Goal: Information Seeking & Learning: Learn about a topic

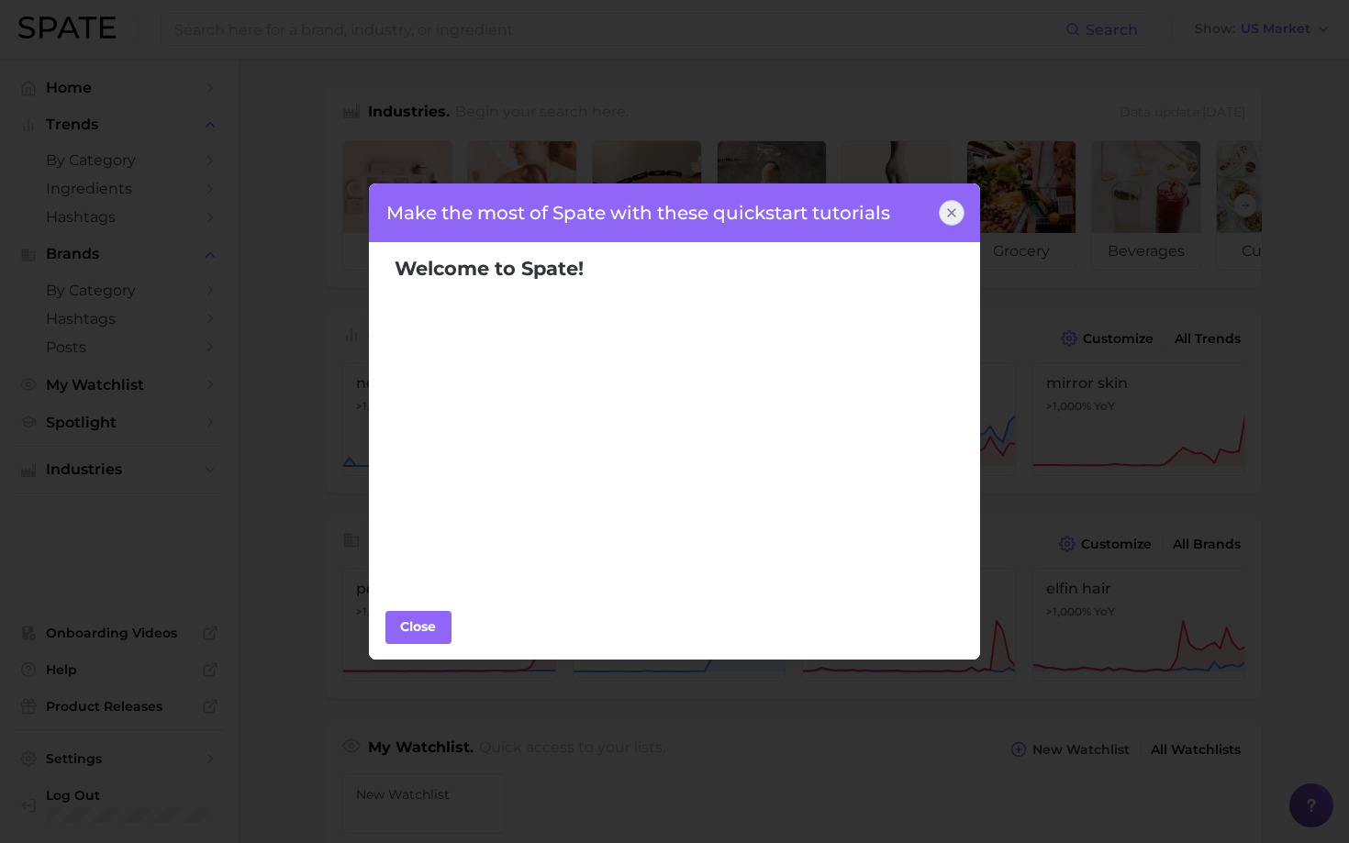
click at [948, 220] on div at bounding box center [952, 213] width 26 height 26
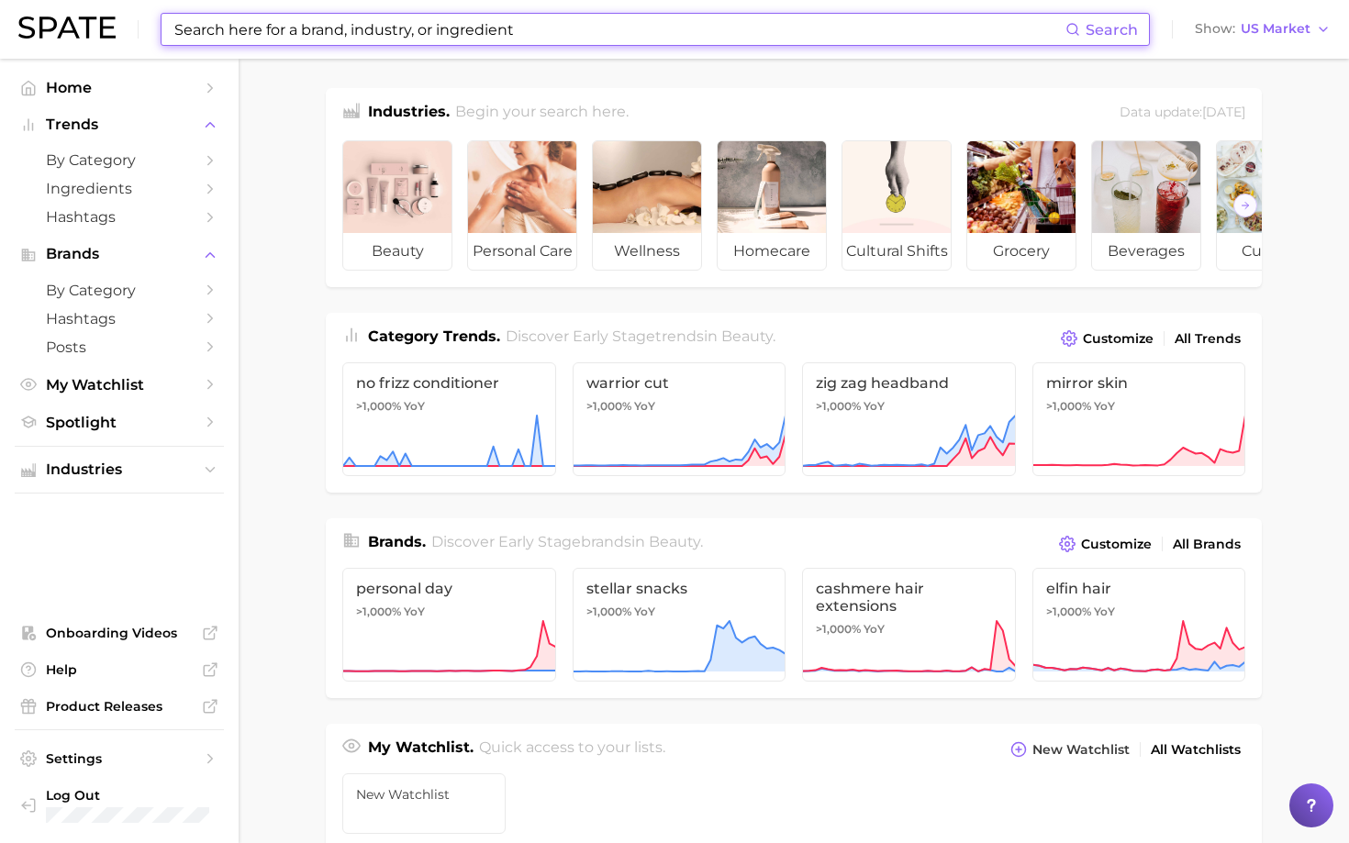
click at [258, 29] on input at bounding box center [618, 29] width 893 height 31
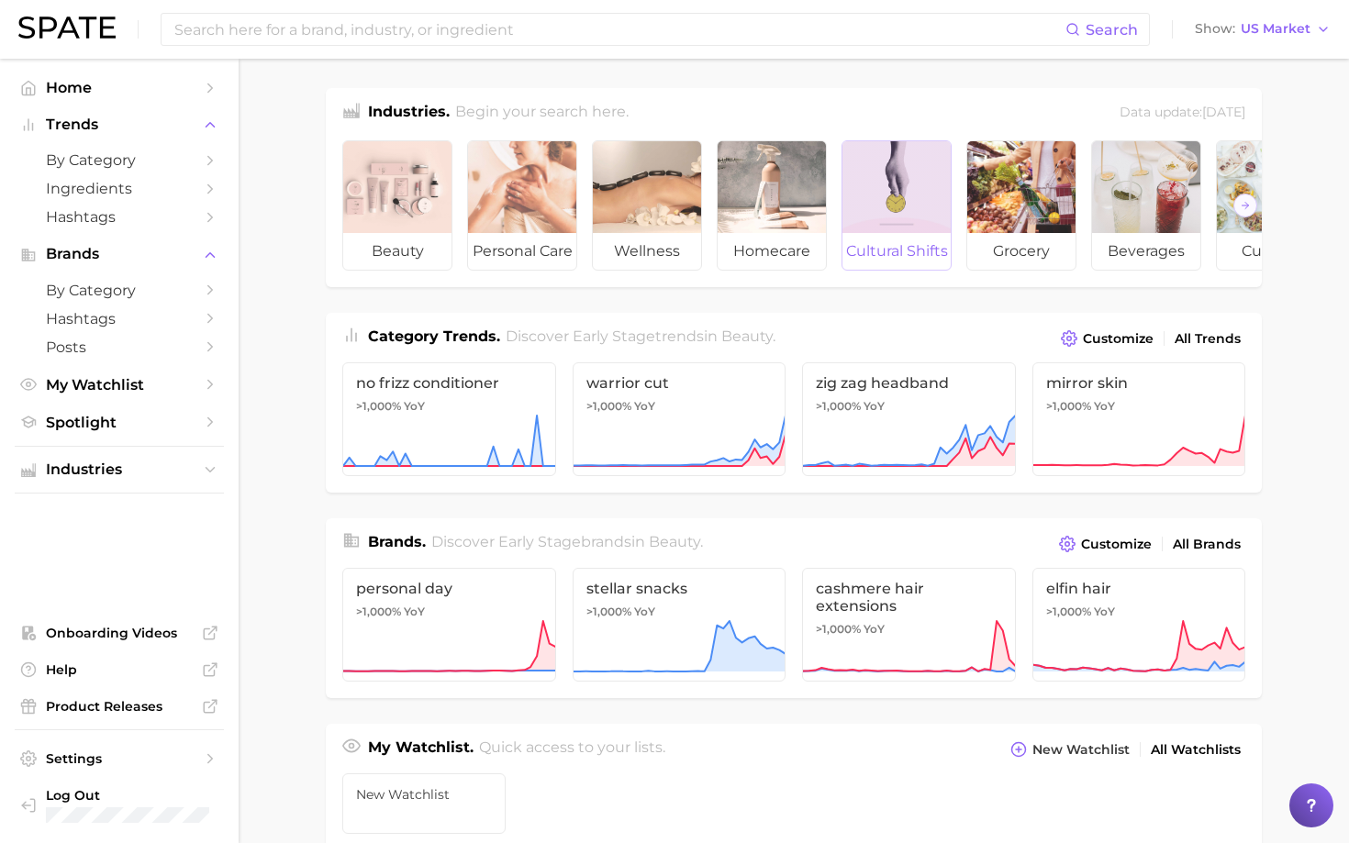
click at [893, 246] on span "cultural shifts" at bounding box center [896, 251] width 108 height 37
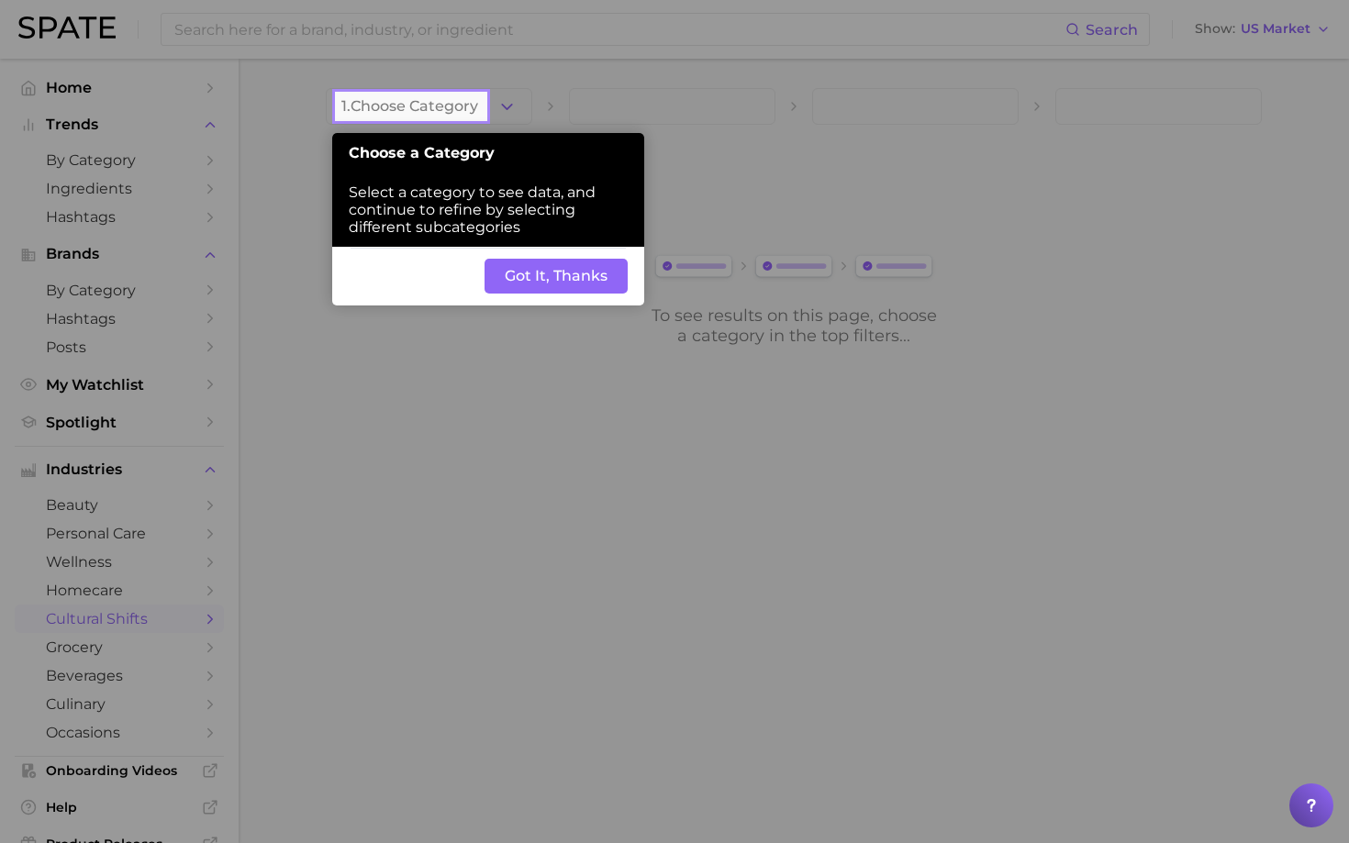
click at [566, 283] on button "Got It, Thanks" at bounding box center [555, 276] width 143 height 35
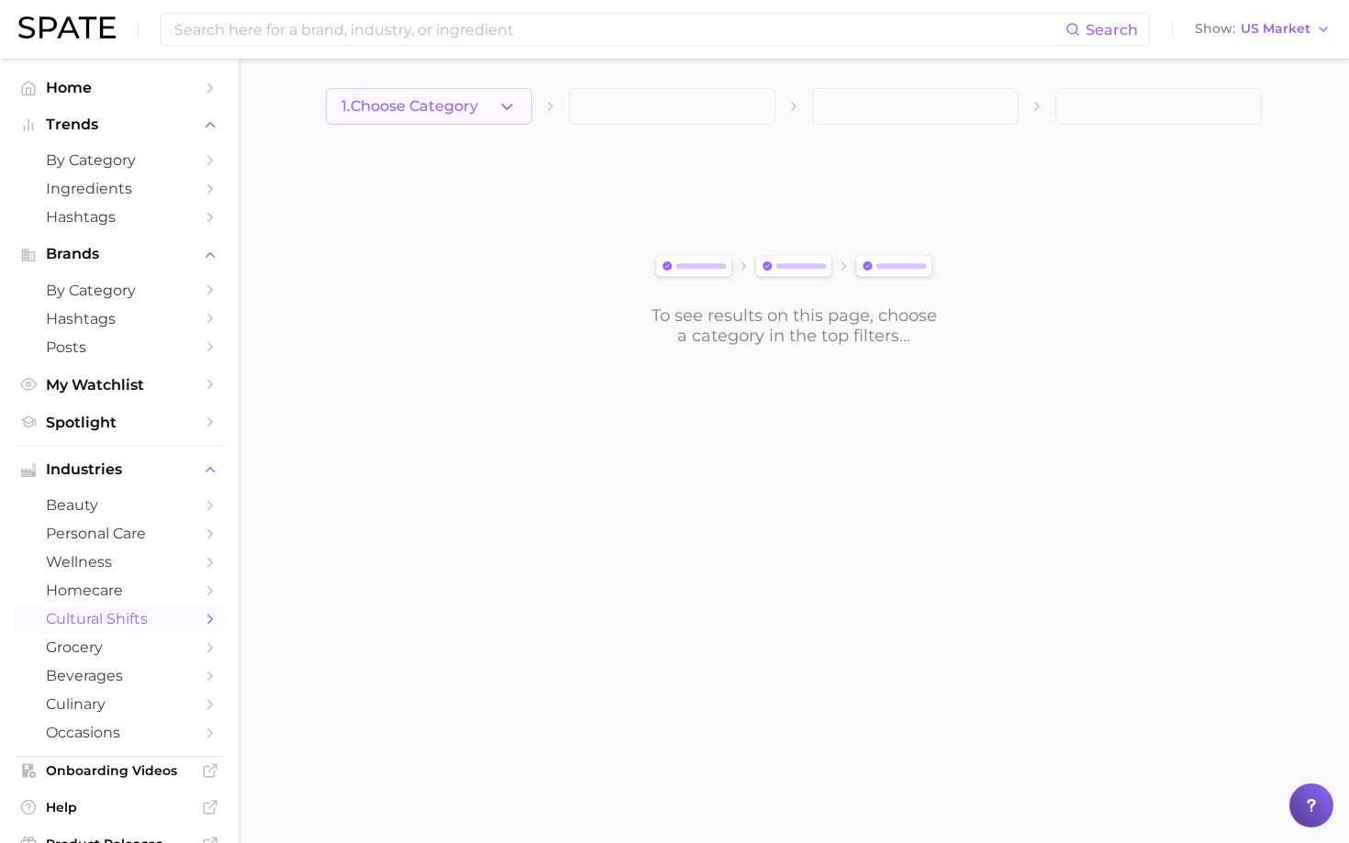
click at [504, 104] on icon "button" at bounding box center [506, 106] width 19 height 19
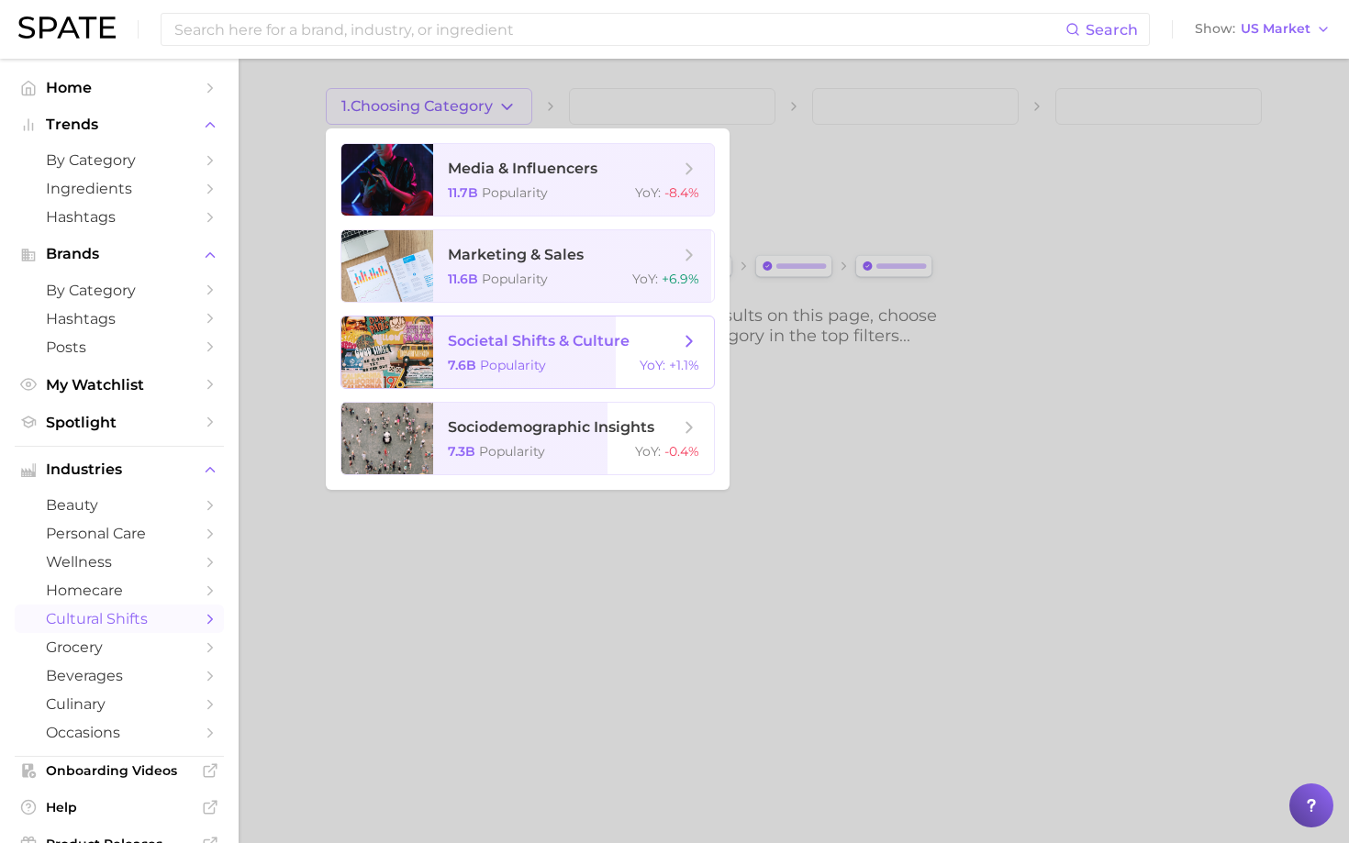
click at [483, 352] on span "societal shifts & culture 7.6b Popularity YoY : +1.1%" at bounding box center [573, 353] width 281 height 72
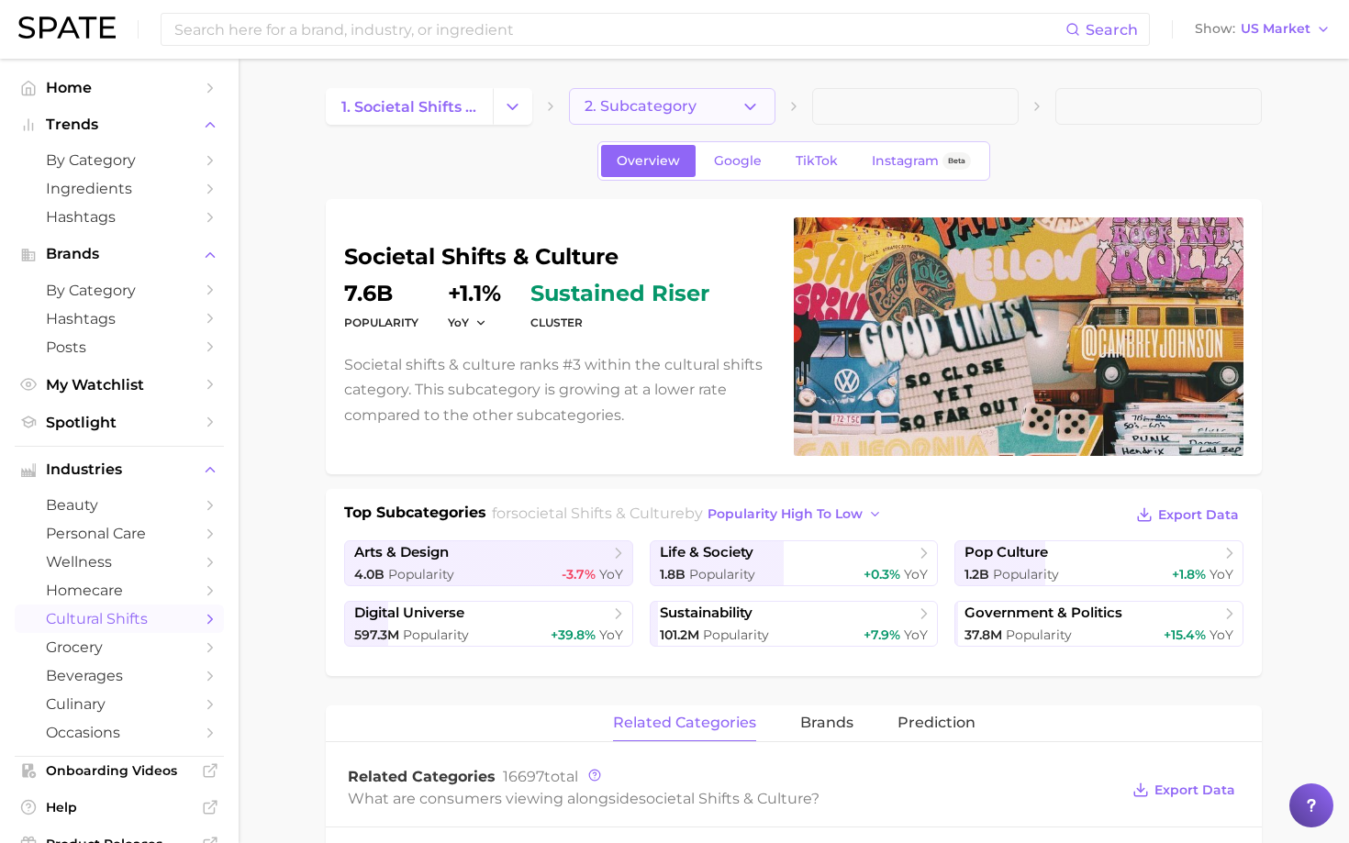
click at [748, 98] on icon "button" at bounding box center [749, 106] width 19 height 19
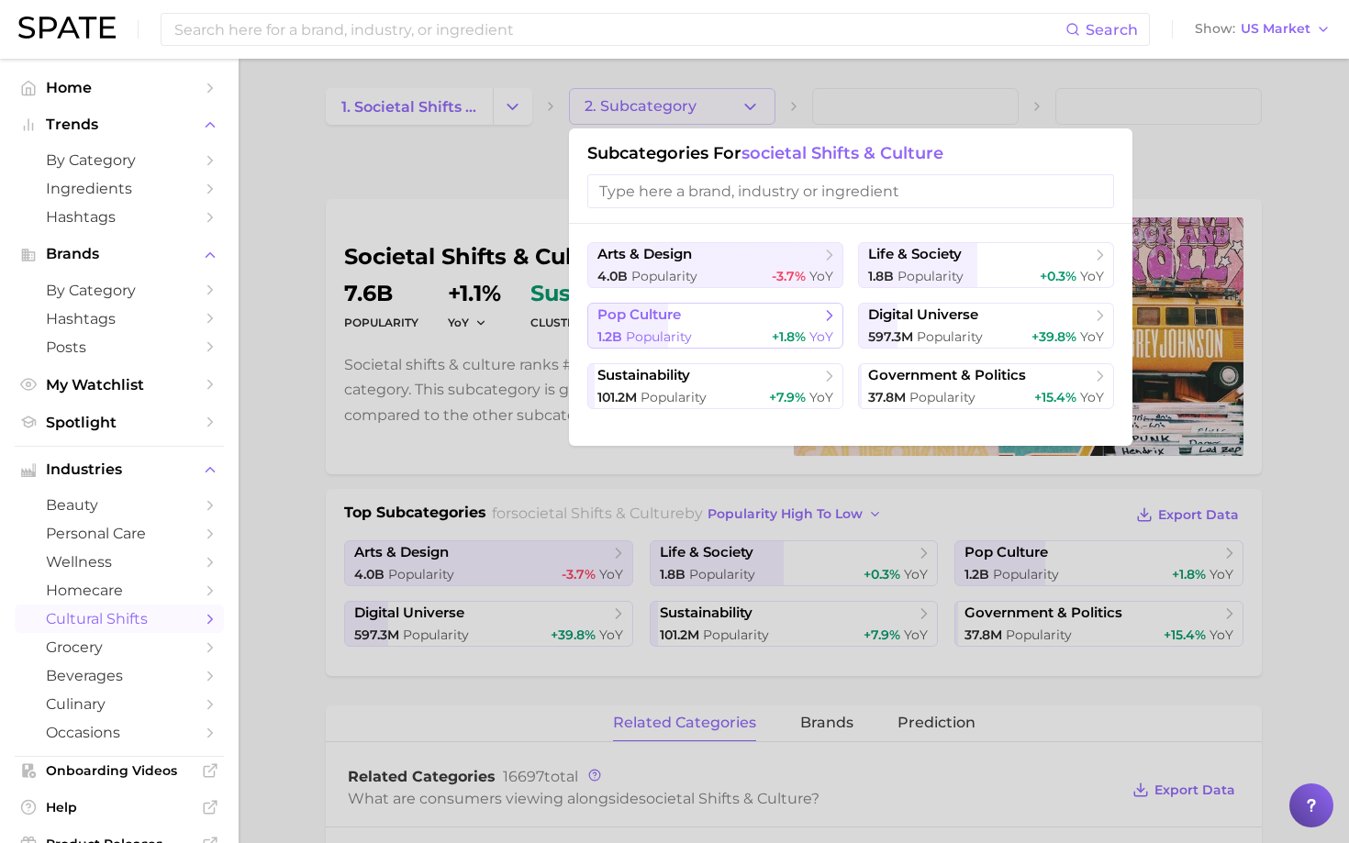
click at [670, 317] on span "pop culture" at bounding box center [638, 314] width 83 height 17
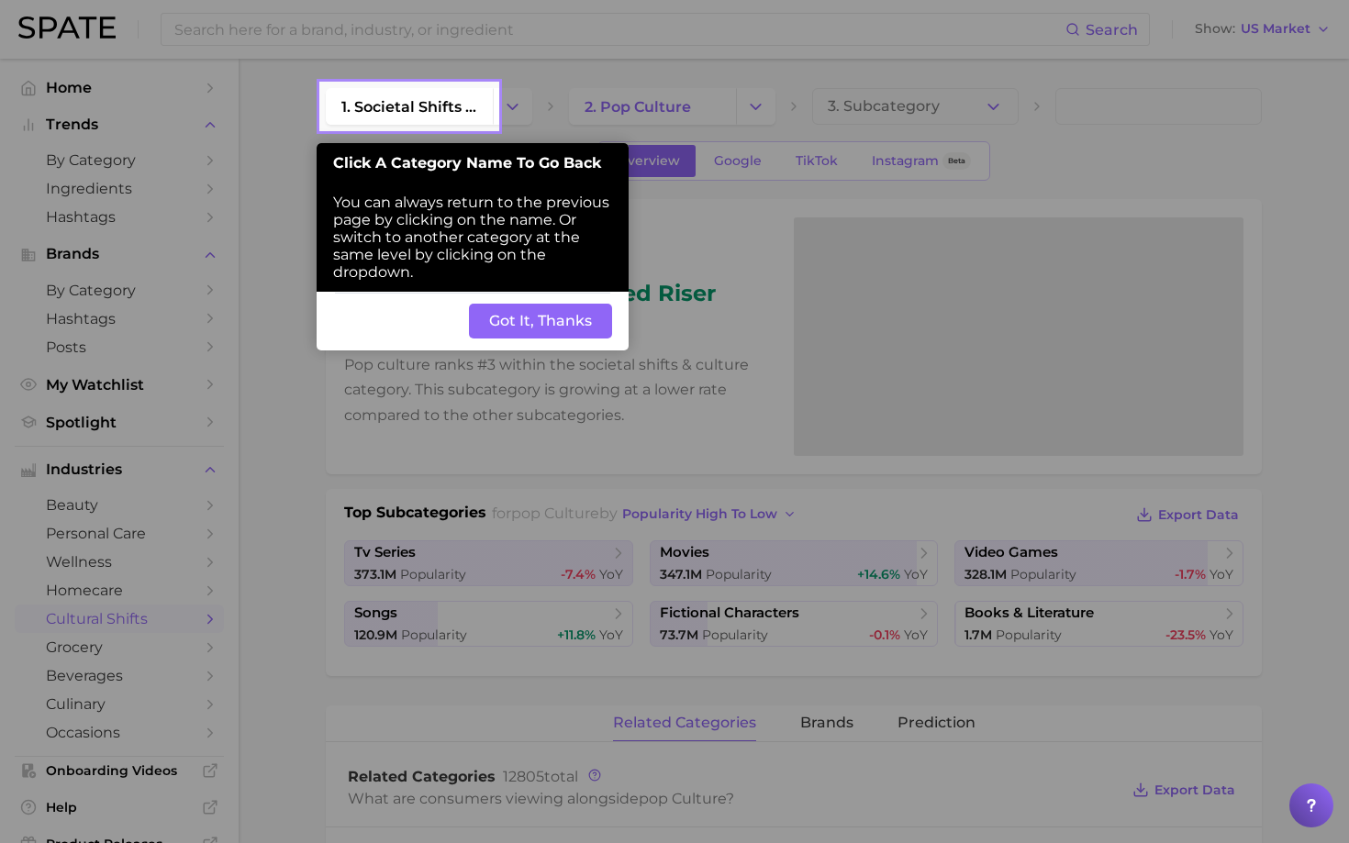
click at [561, 318] on button "Got It, Thanks" at bounding box center [540, 321] width 143 height 35
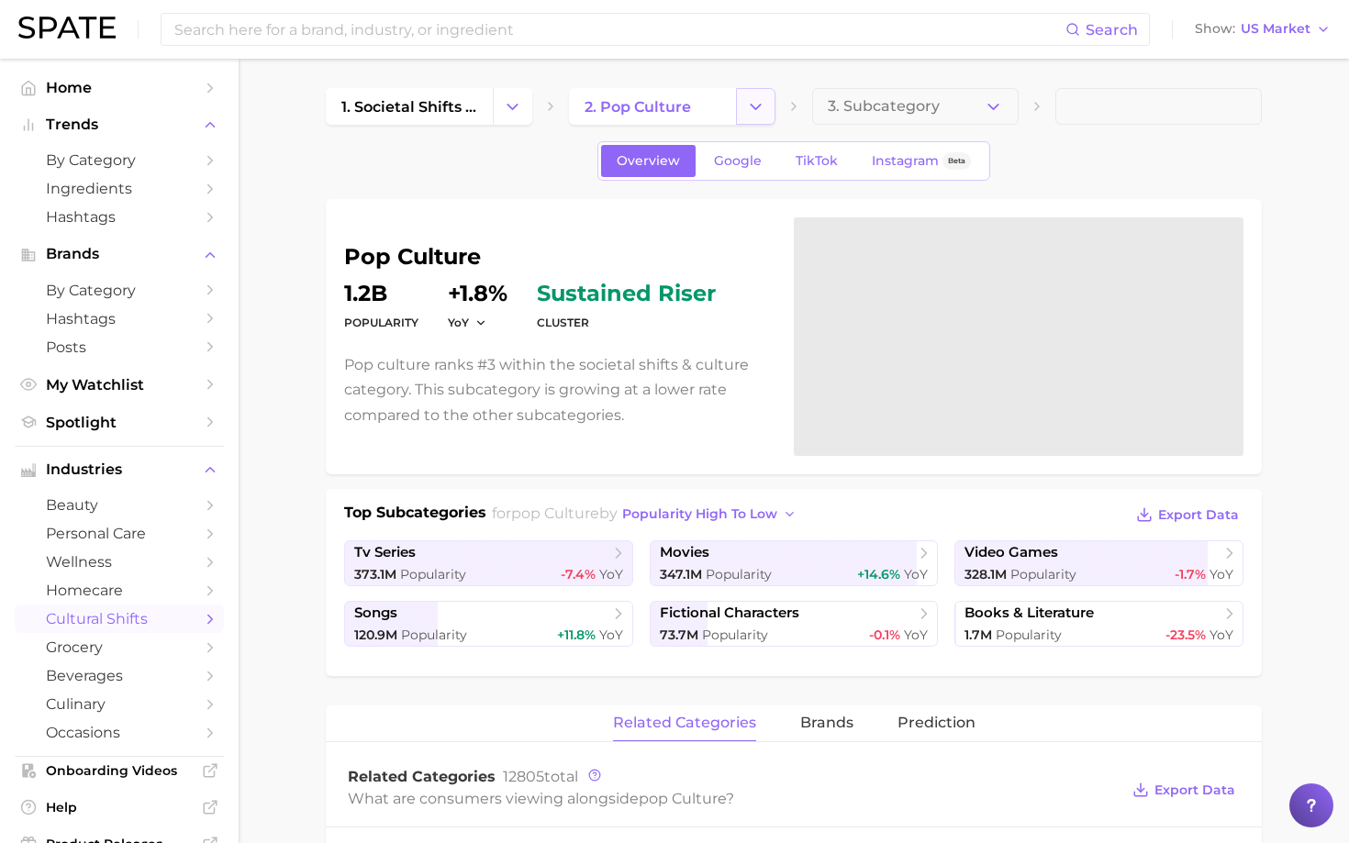
click at [755, 98] on icon "Change Category" at bounding box center [755, 106] width 19 height 19
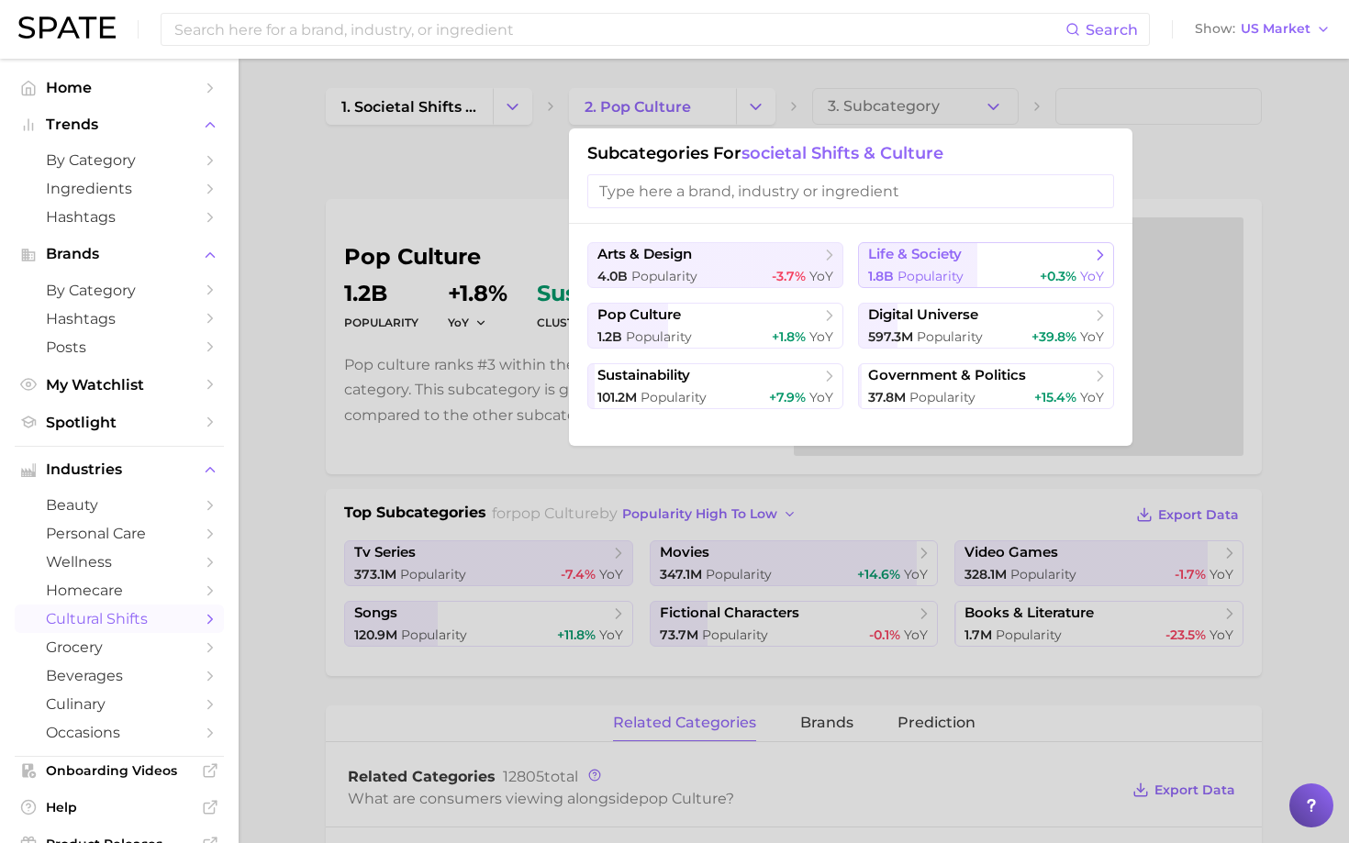
click at [914, 256] on span "life & society" at bounding box center [915, 254] width 94 height 17
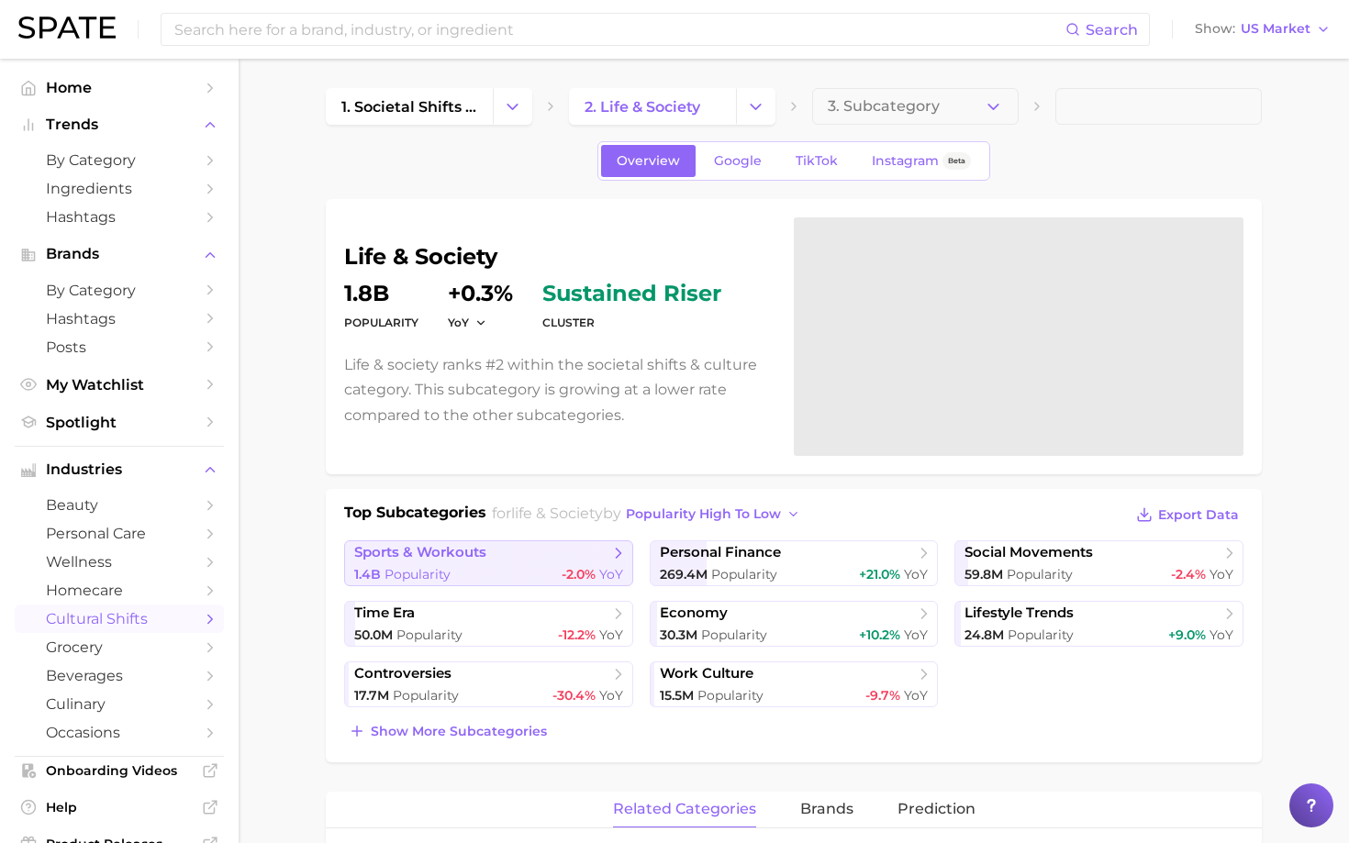
click at [461, 566] on div "1.4b Popularity -2.0% YoY" at bounding box center [488, 574] width 269 height 17
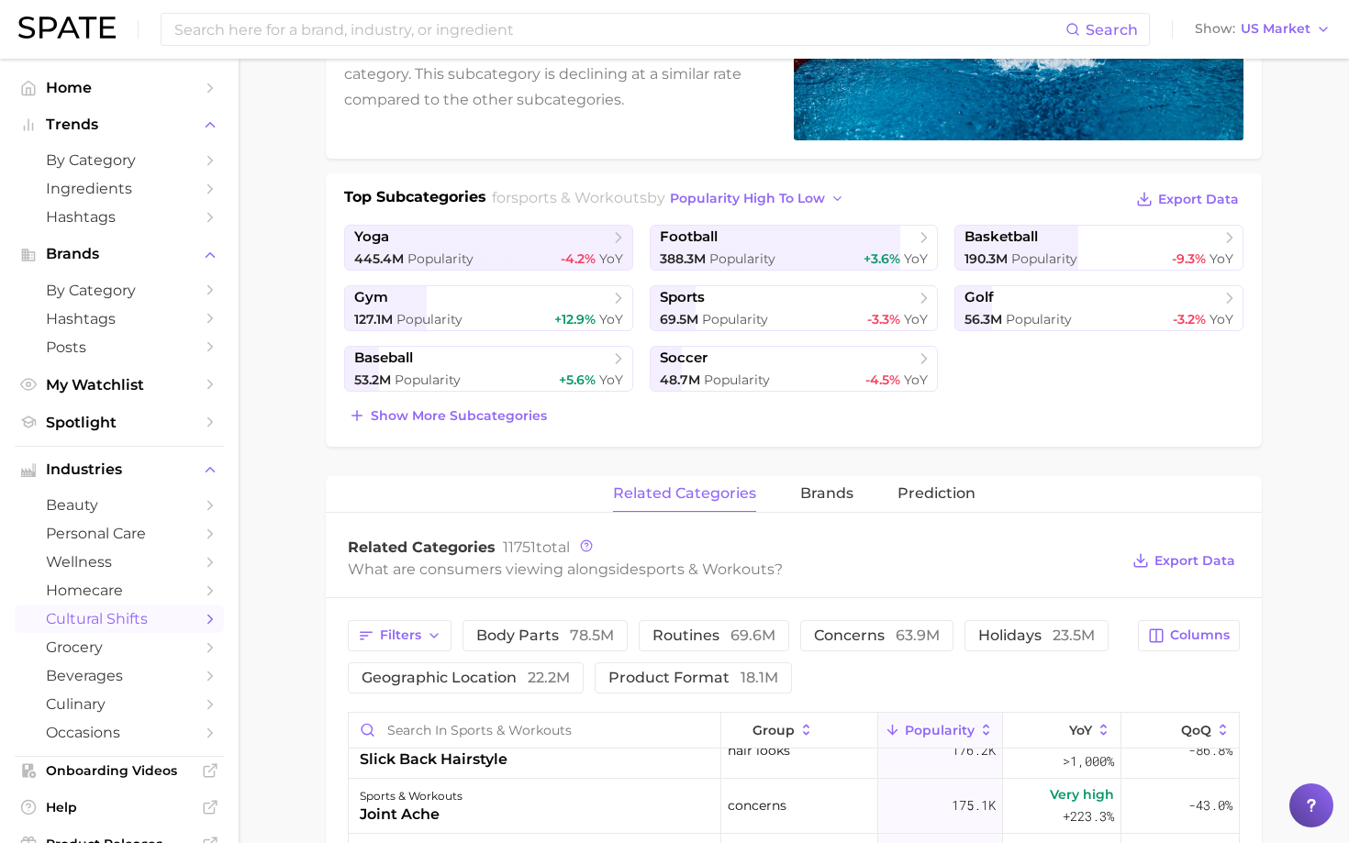
scroll to position [314, 0]
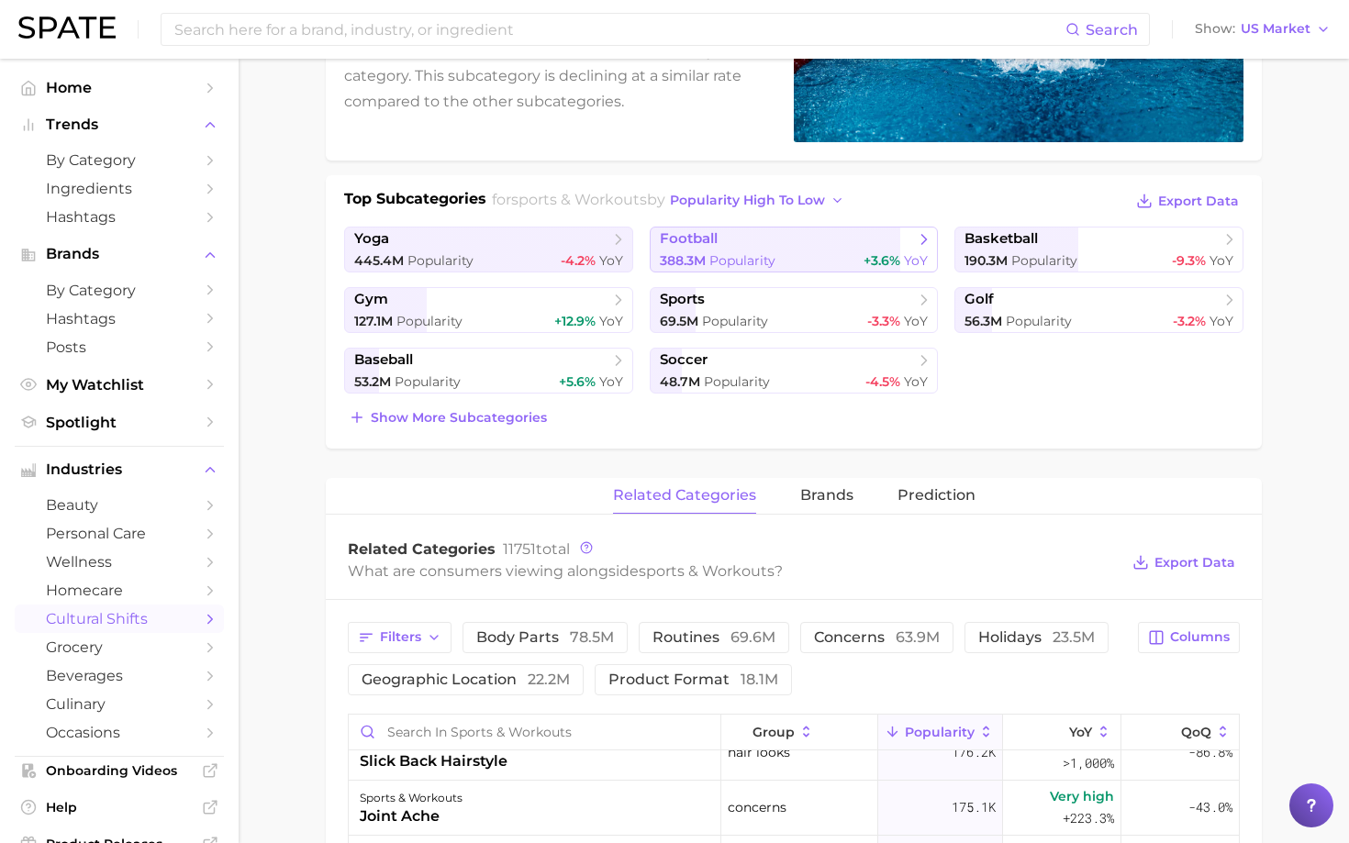
click at [768, 252] on span "388.3m Popularity" at bounding box center [718, 260] width 116 height 17
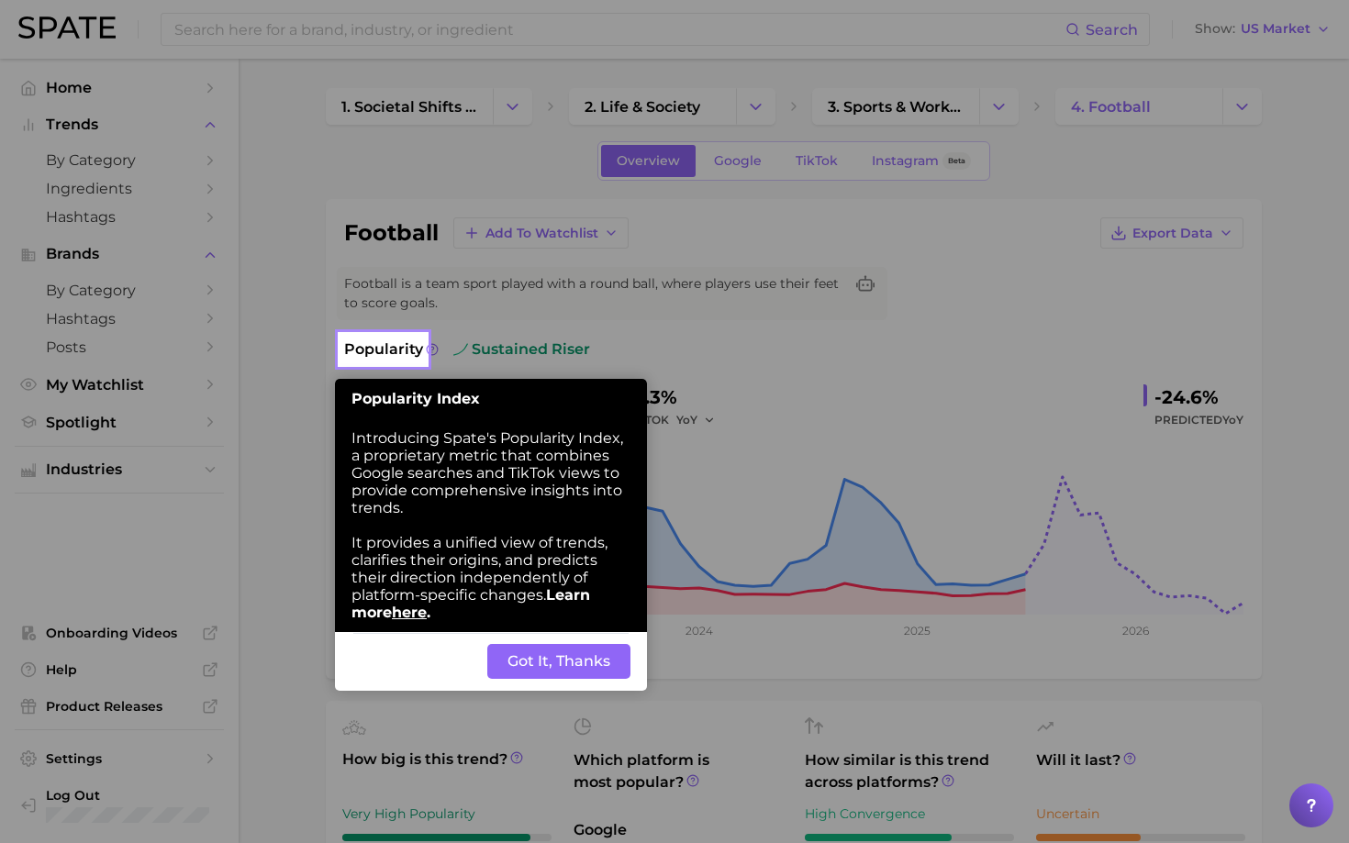
click at [576, 669] on button "Got It, Thanks" at bounding box center [558, 661] width 143 height 35
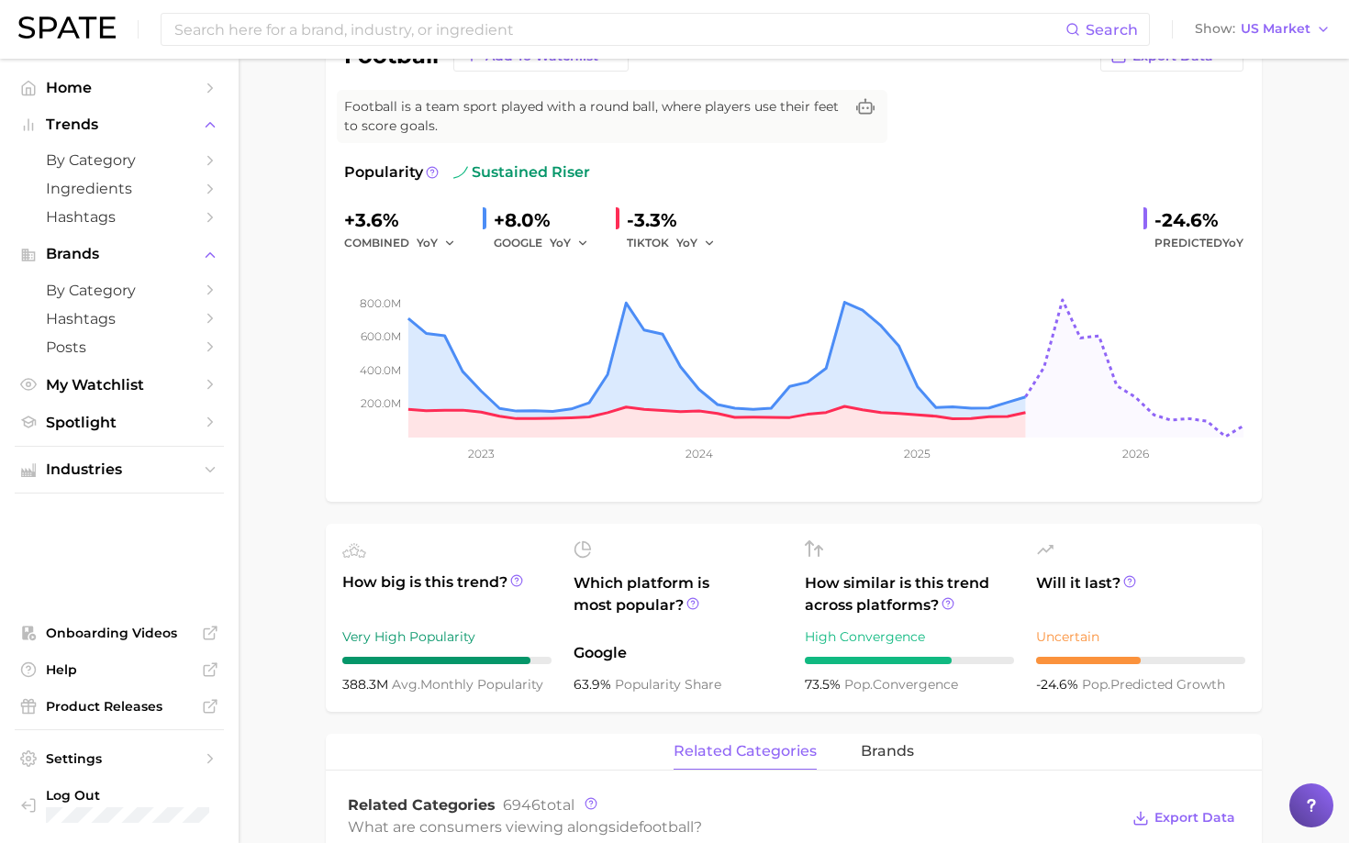
scroll to position [331, 0]
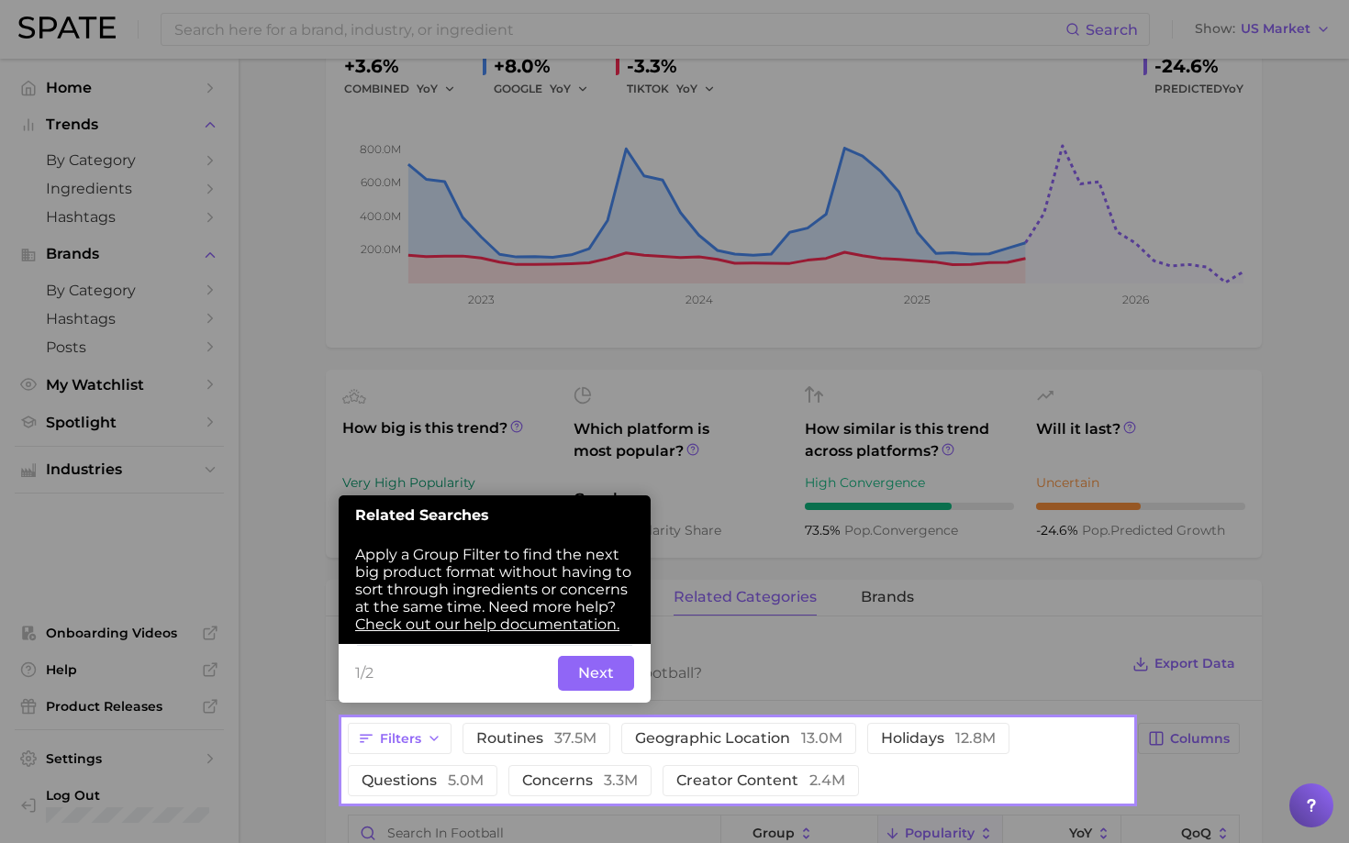
click at [592, 682] on button "Next" at bounding box center [596, 673] width 76 height 35
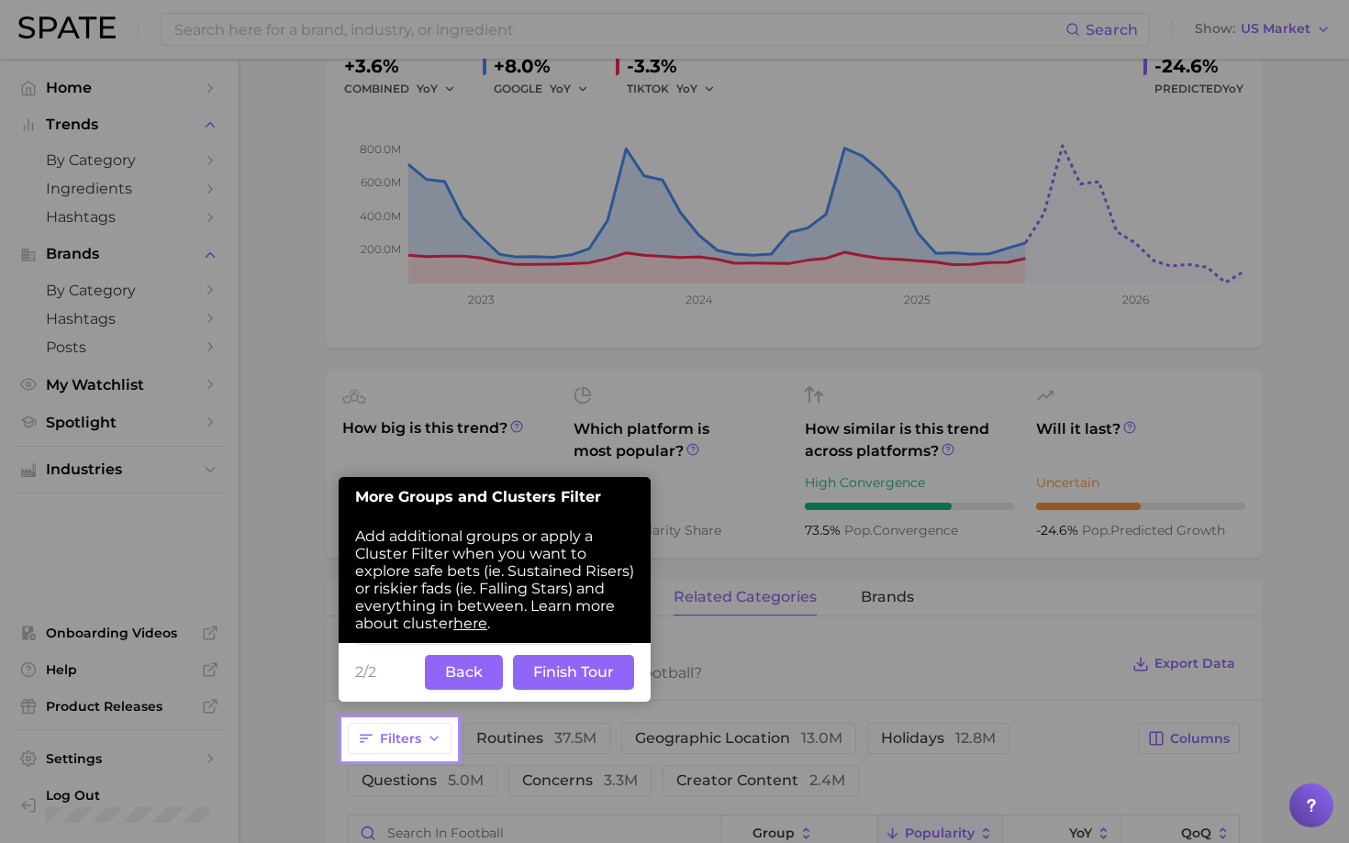
click at [562, 680] on button "Finish Tour" at bounding box center [573, 672] width 121 height 35
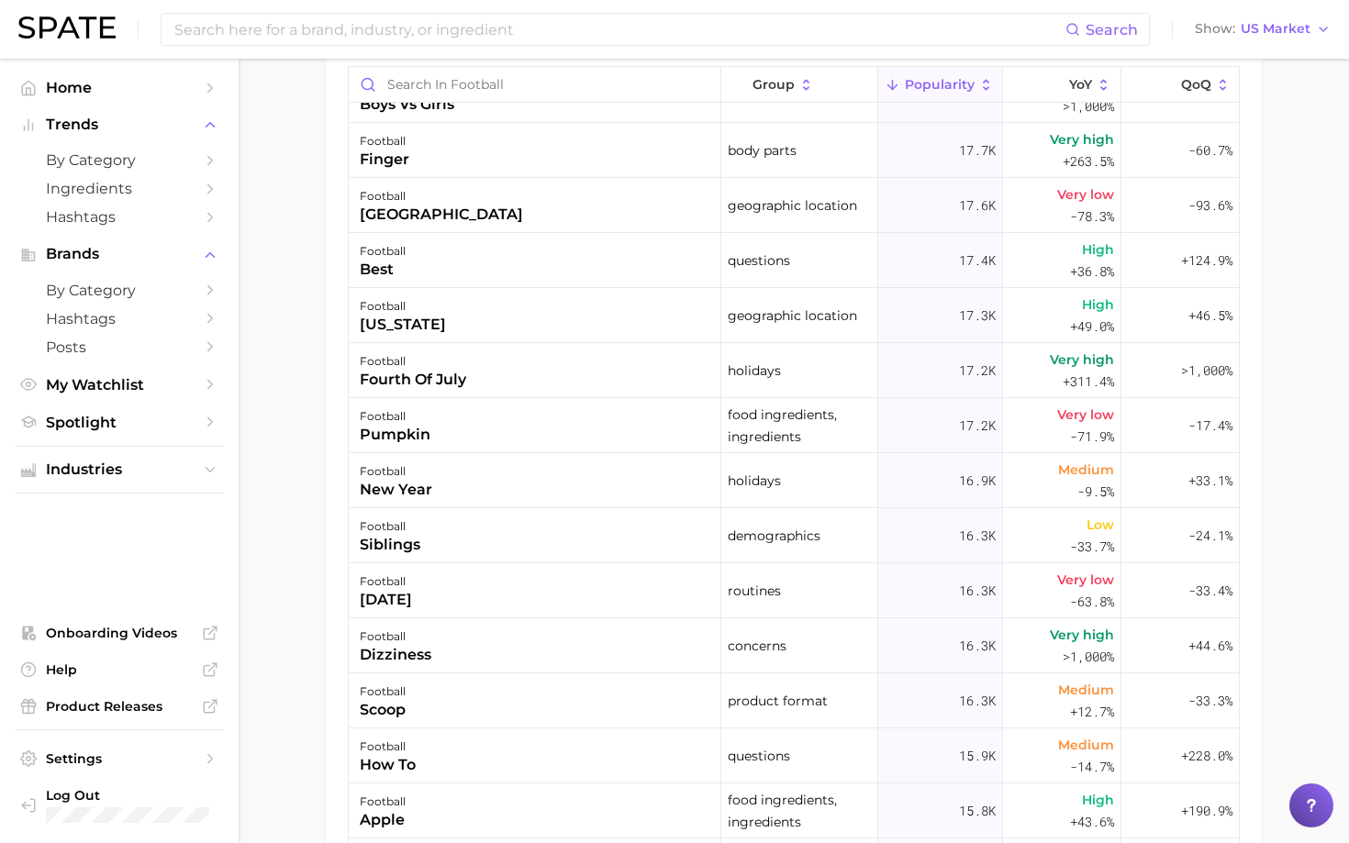
scroll to position [0, 0]
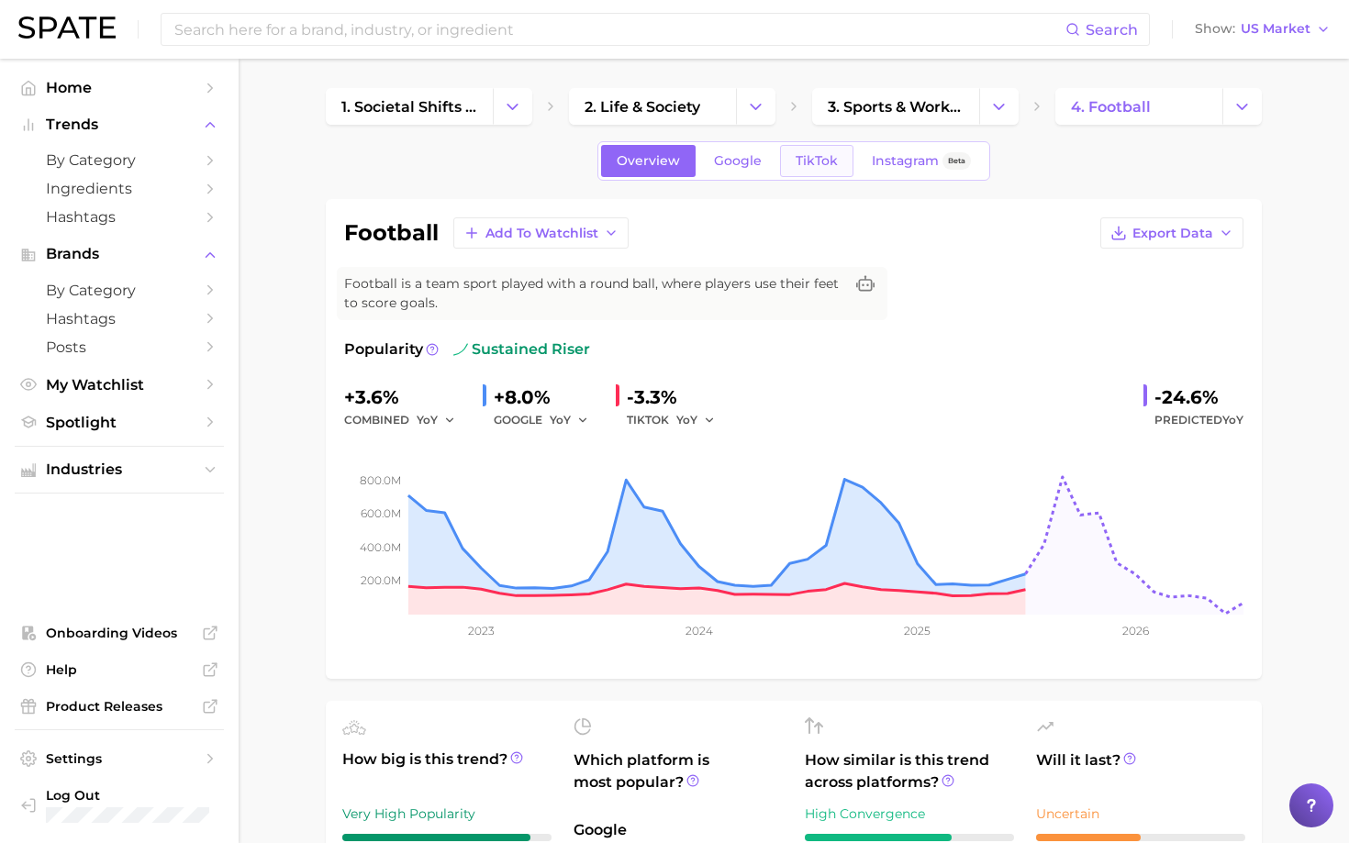
click at [800, 157] on span "TikTok" at bounding box center [816, 161] width 42 height 16
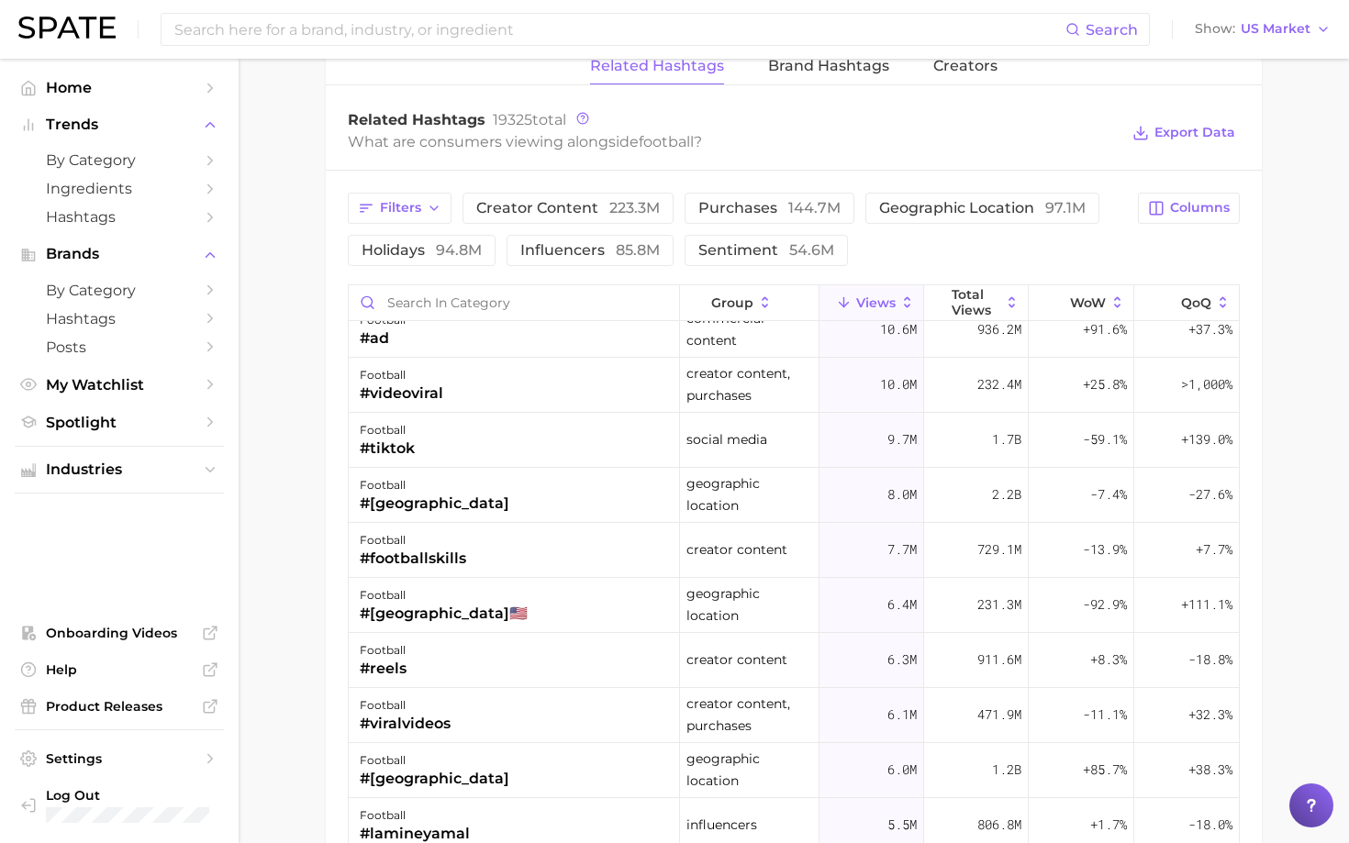
scroll to position [516, 0]
click at [1226, 298] on icon at bounding box center [1223, 302] width 17 height 17
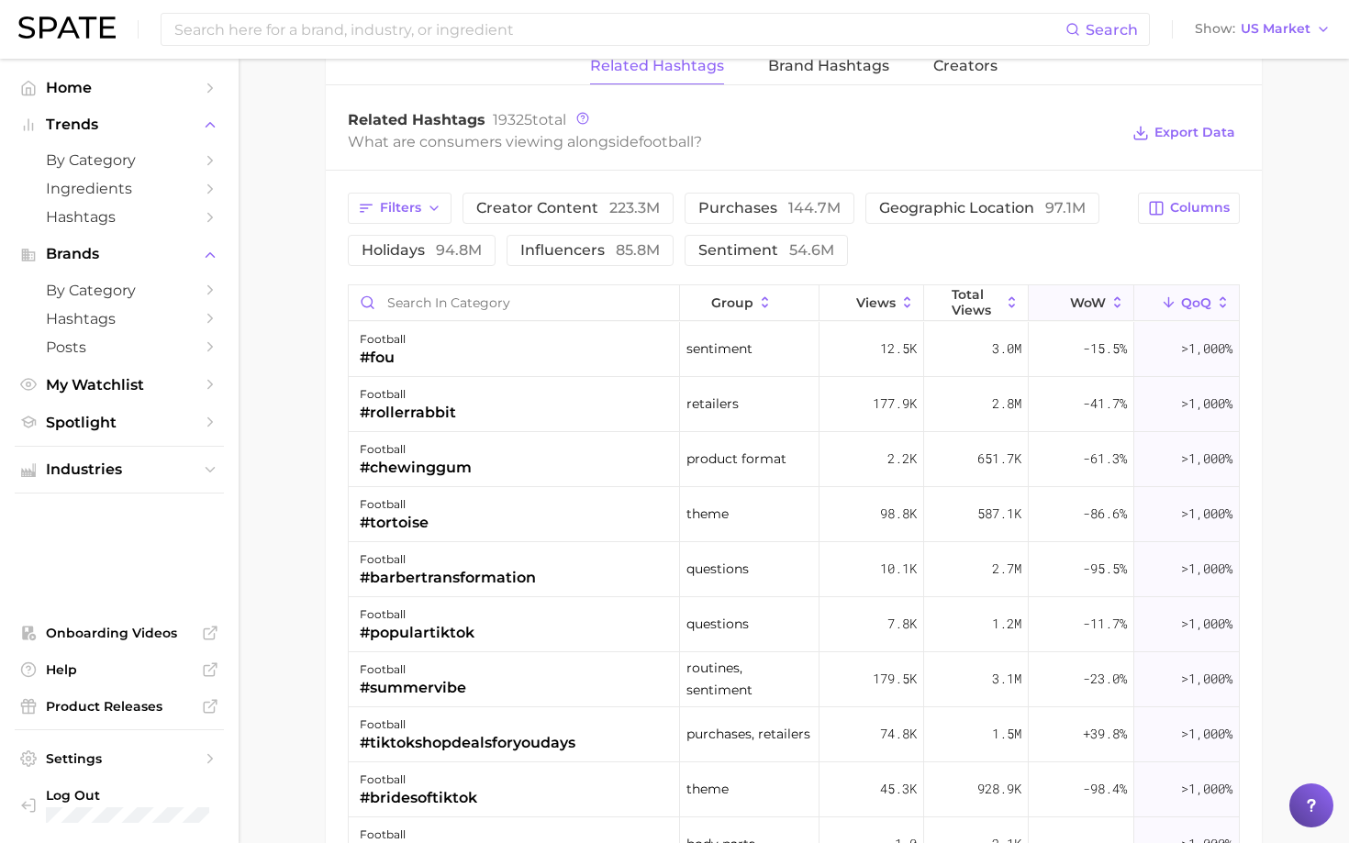
click at [1117, 299] on icon at bounding box center [1117, 302] width 17 height 17
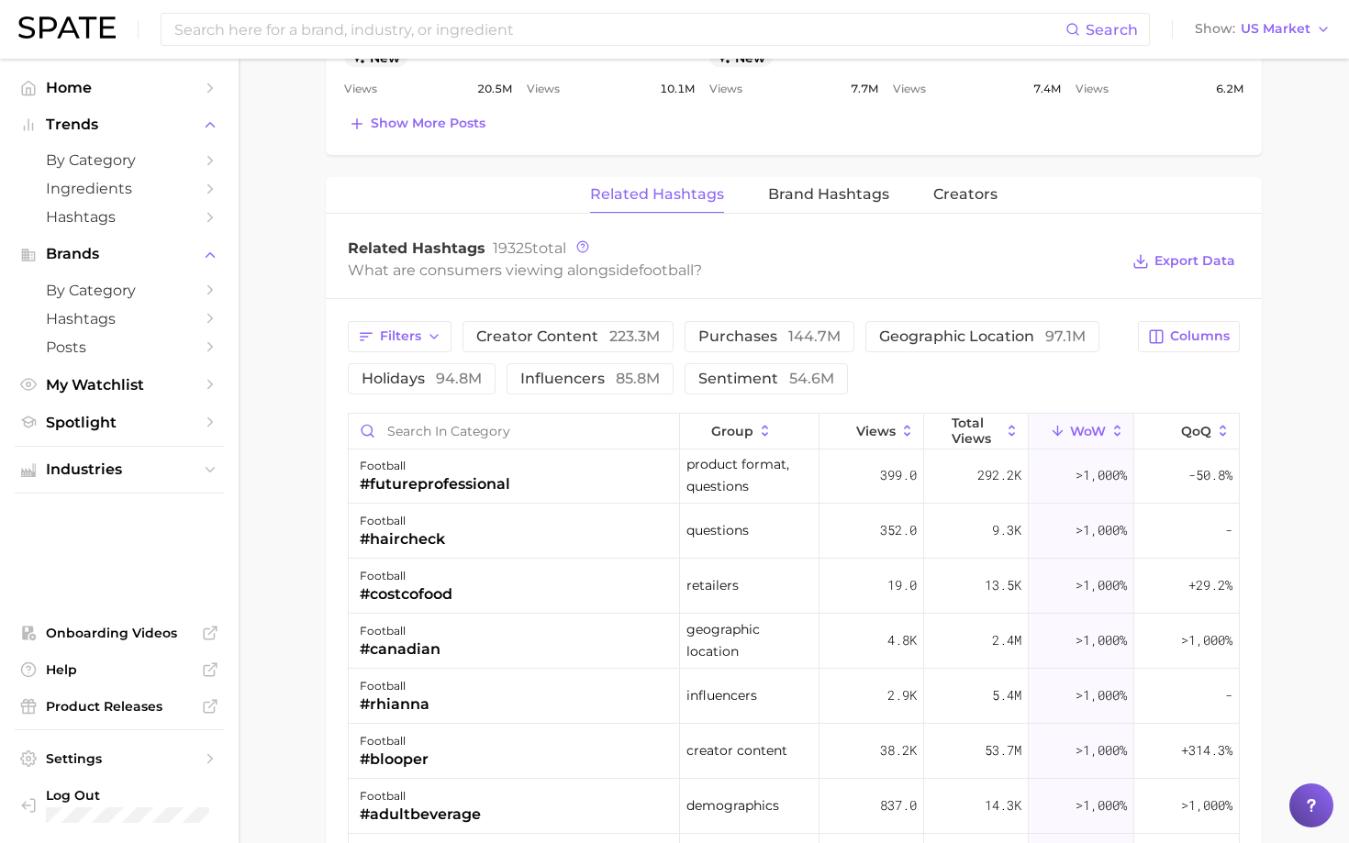
scroll to position [2482, 0]
click at [1199, 424] on span "QoQ" at bounding box center [1196, 431] width 30 height 15
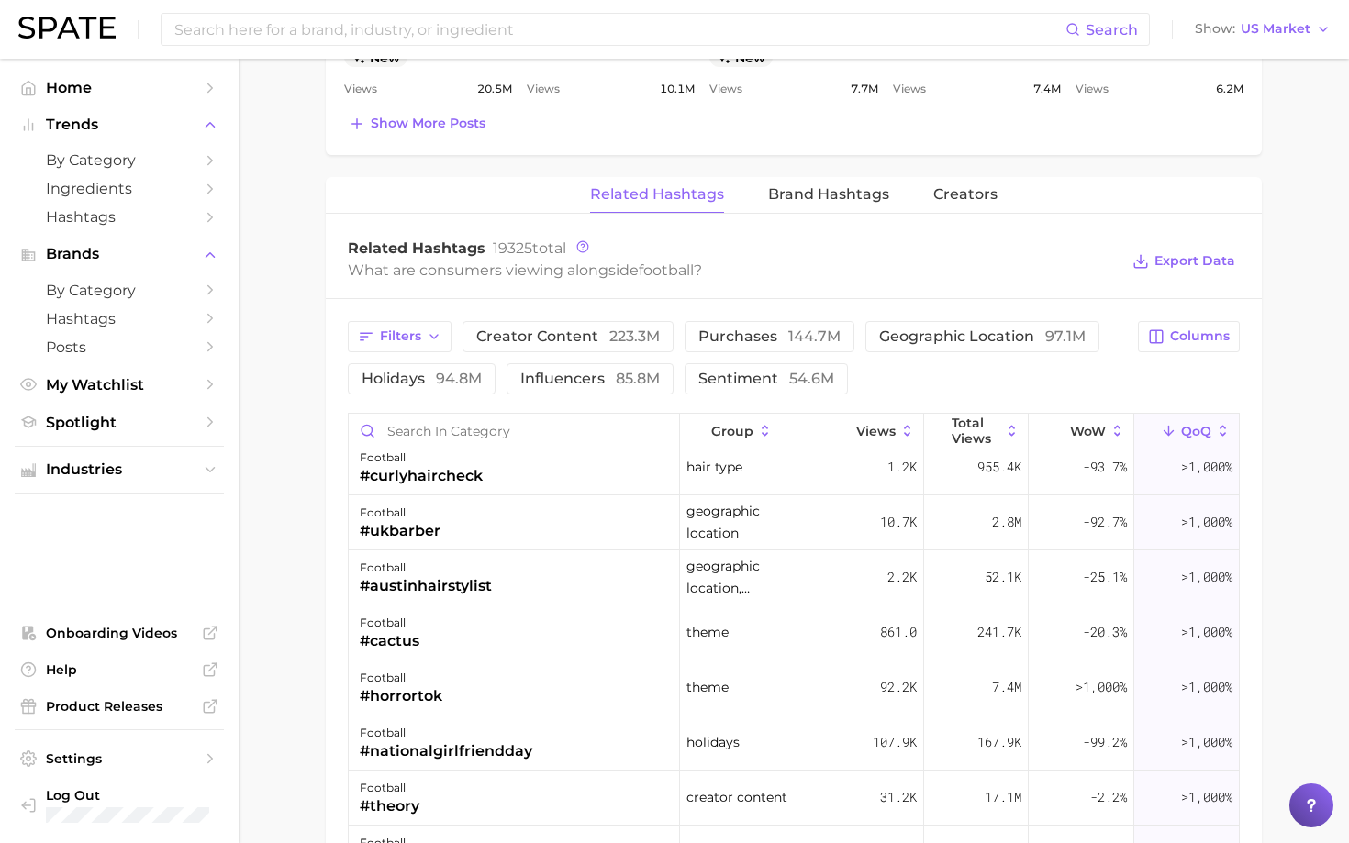
scroll to position [4355, 0]
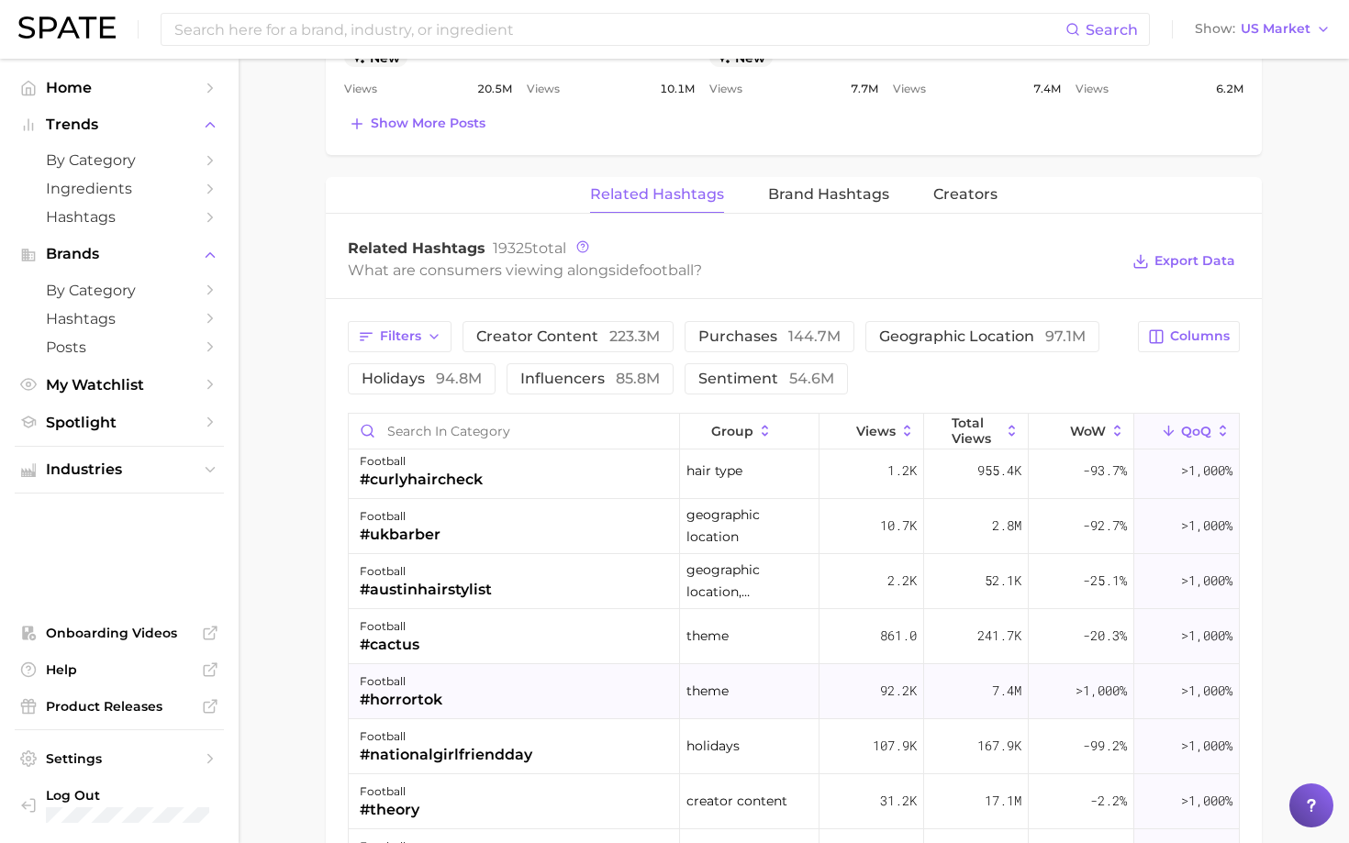
click at [397, 691] on div "#horrortok" at bounding box center [401, 700] width 83 height 22
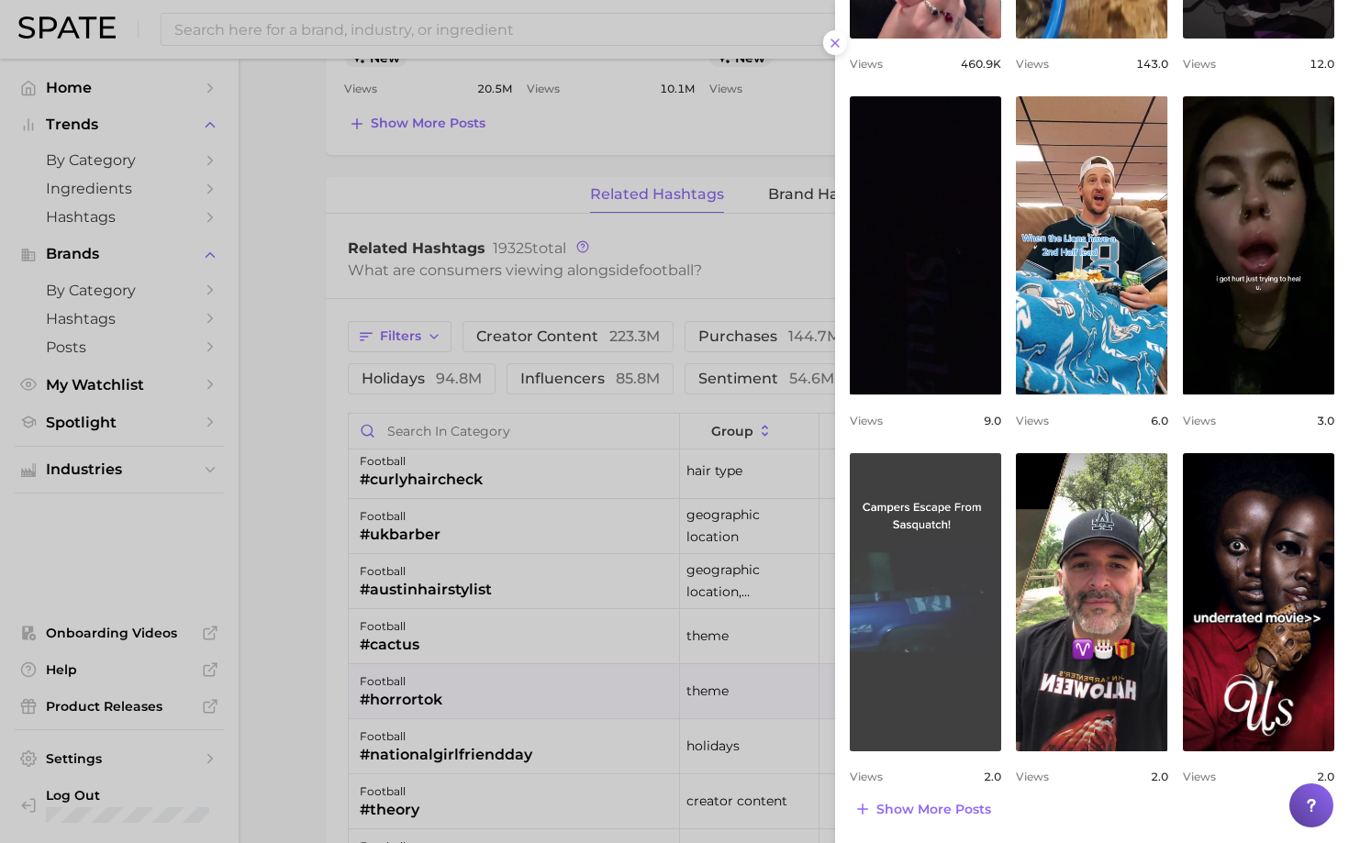
scroll to position [0, 0]
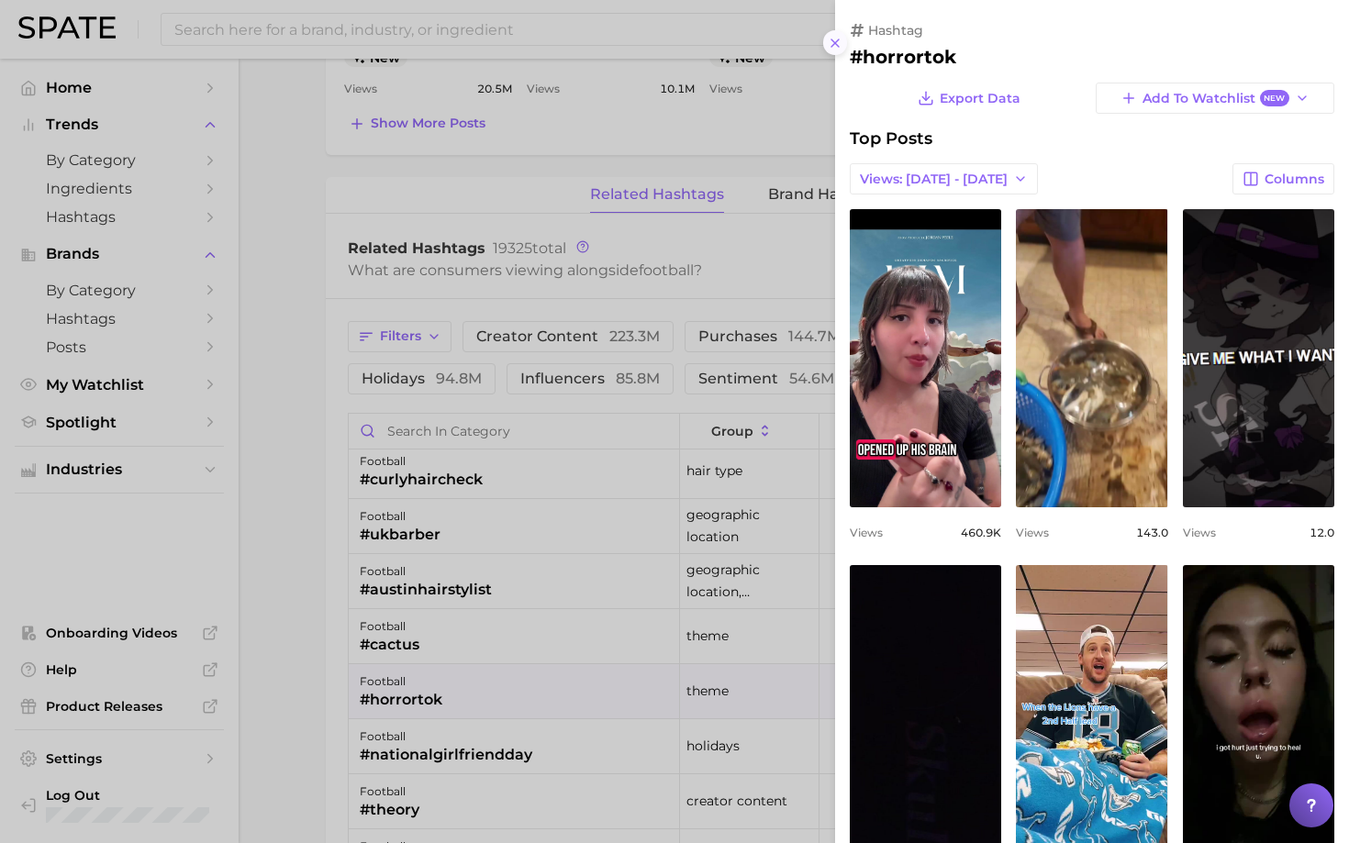
click at [836, 40] on line at bounding box center [834, 42] width 7 height 7
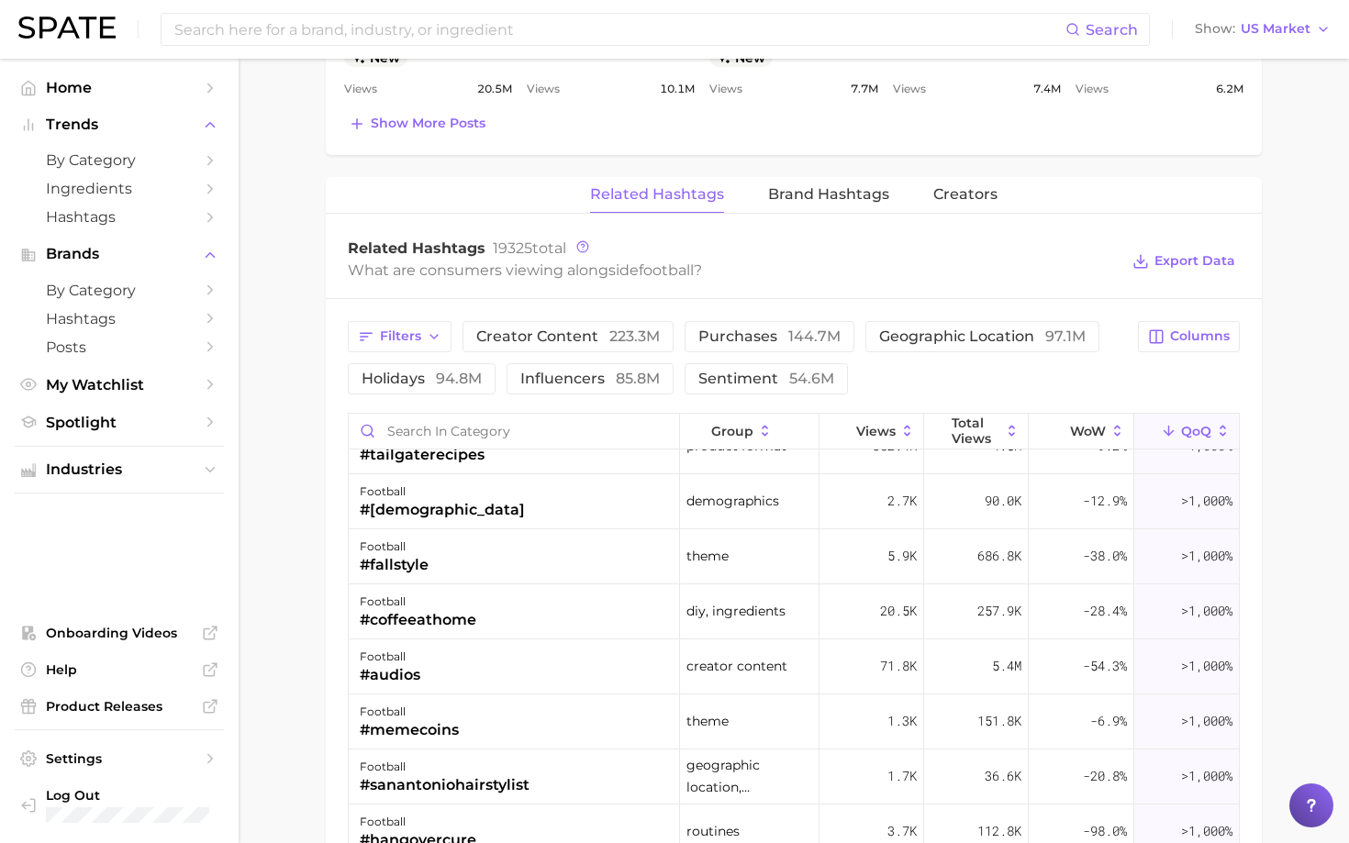
scroll to position [17149, 0]
click at [1215, 431] on icon at bounding box center [1223, 431] width 17 height 17
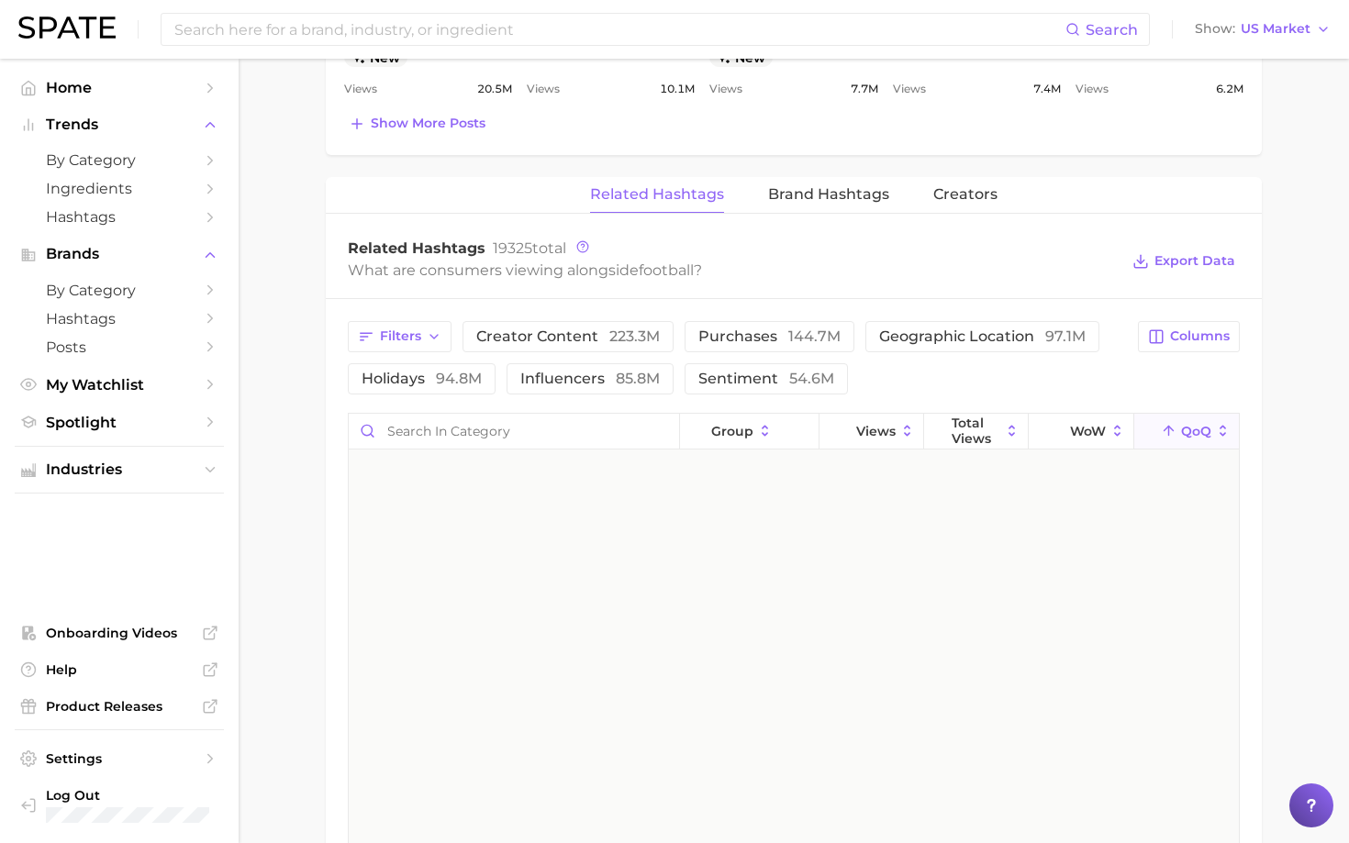
scroll to position [0, 0]
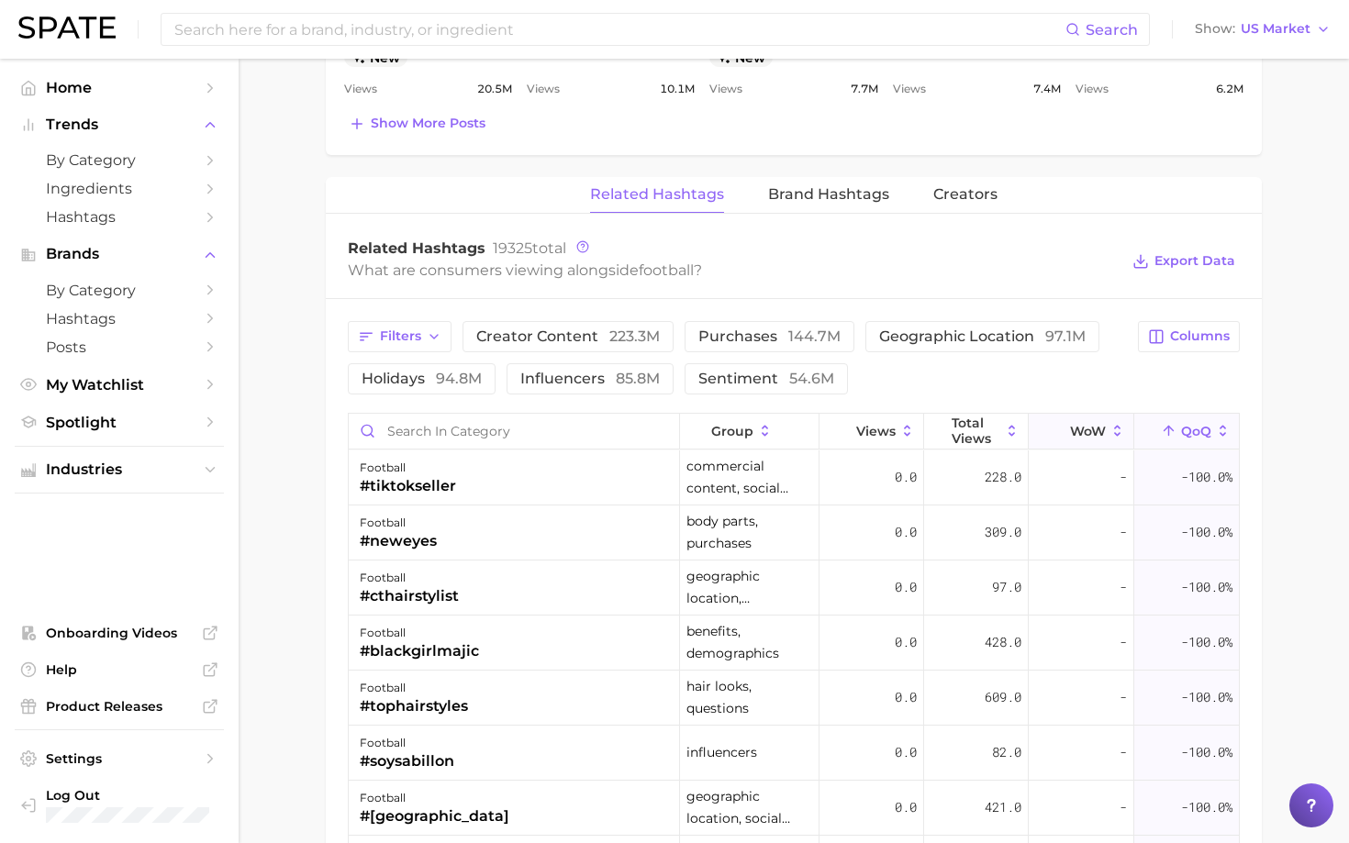
click at [1082, 431] on span "WoW" at bounding box center [1088, 431] width 36 height 15
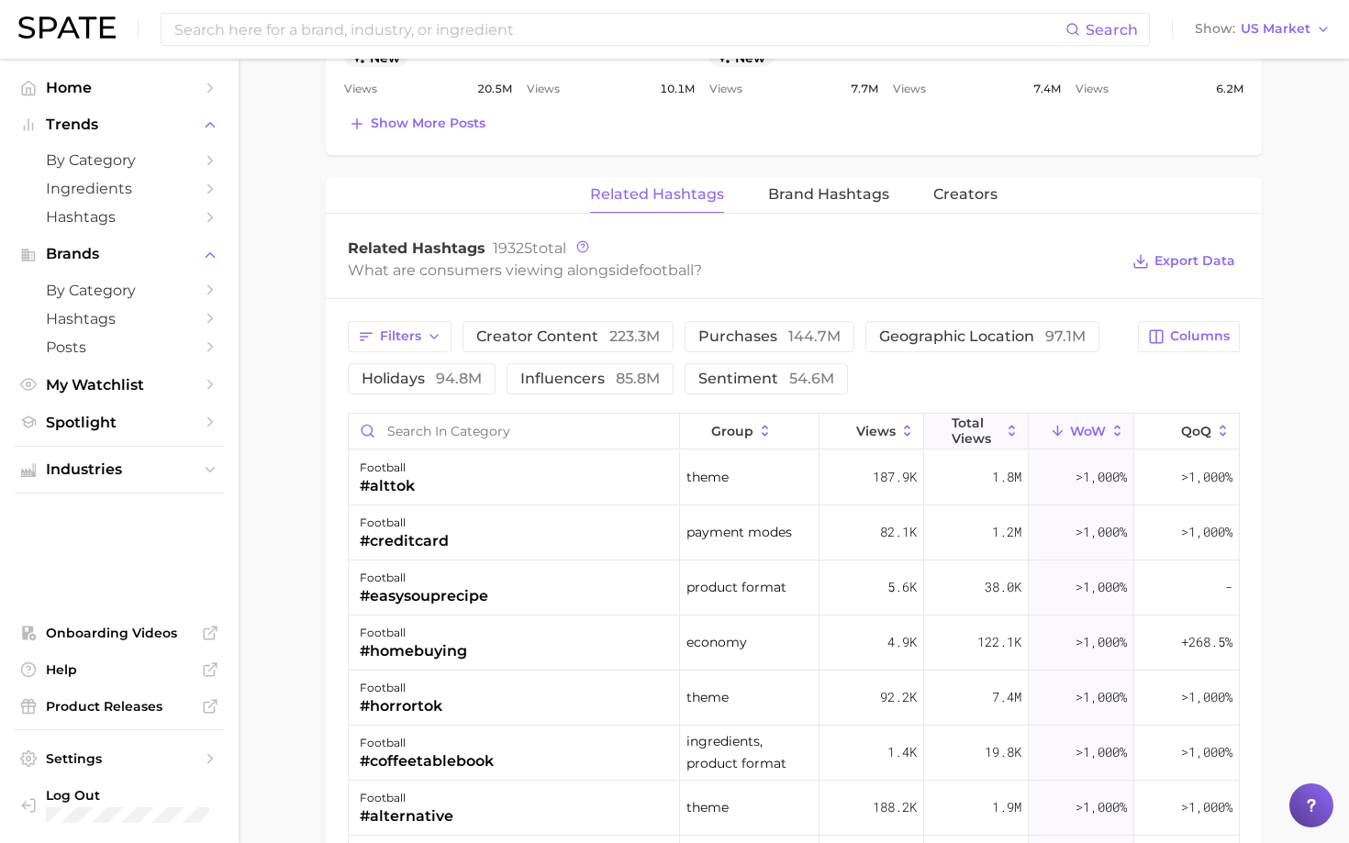
click at [992, 433] on span "Total Views" at bounding box center [975, 430] width 49 height 29
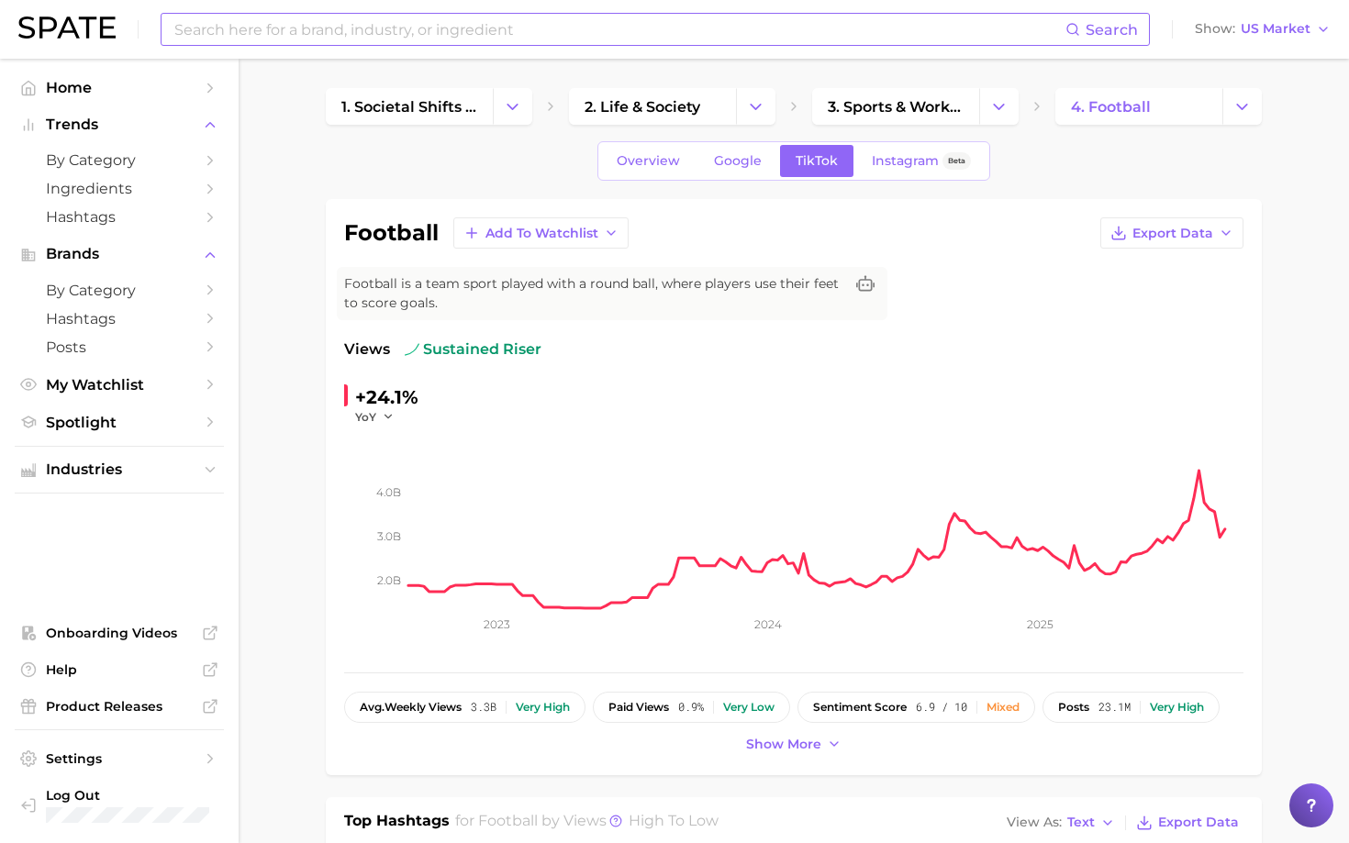
click at [308, 39] on input at bounding box center [618, 29] width 893 height 31
